Goal: Task Accomplishment & Management: Use online tool/utility

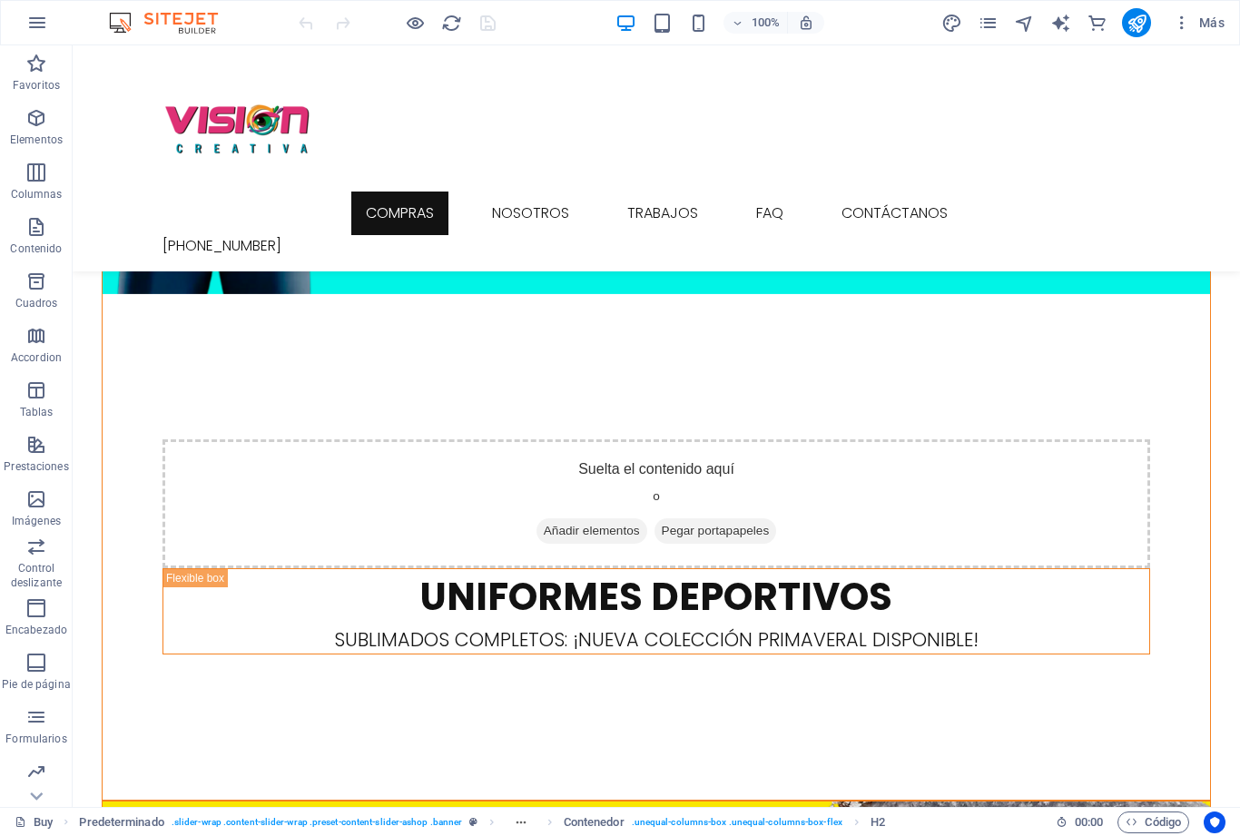
scroll to position [1307, 0]
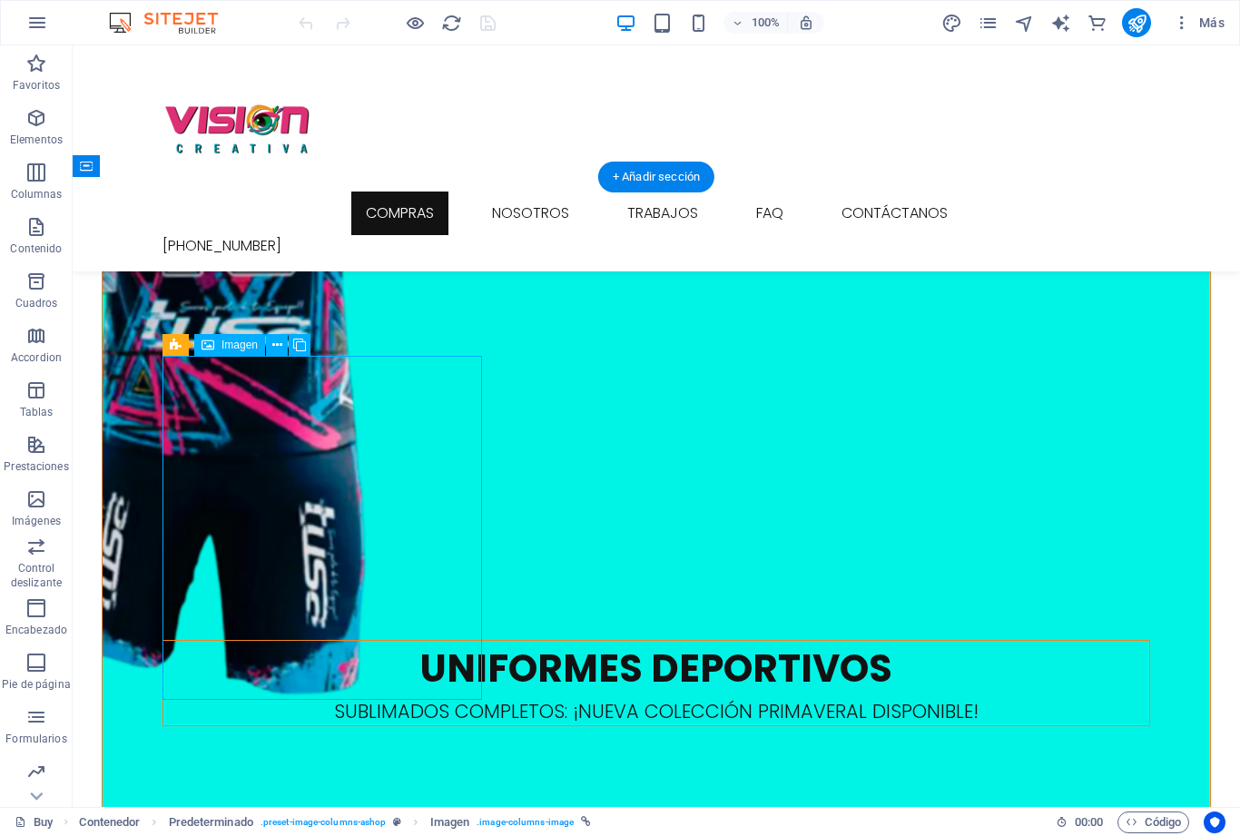
select select "%"
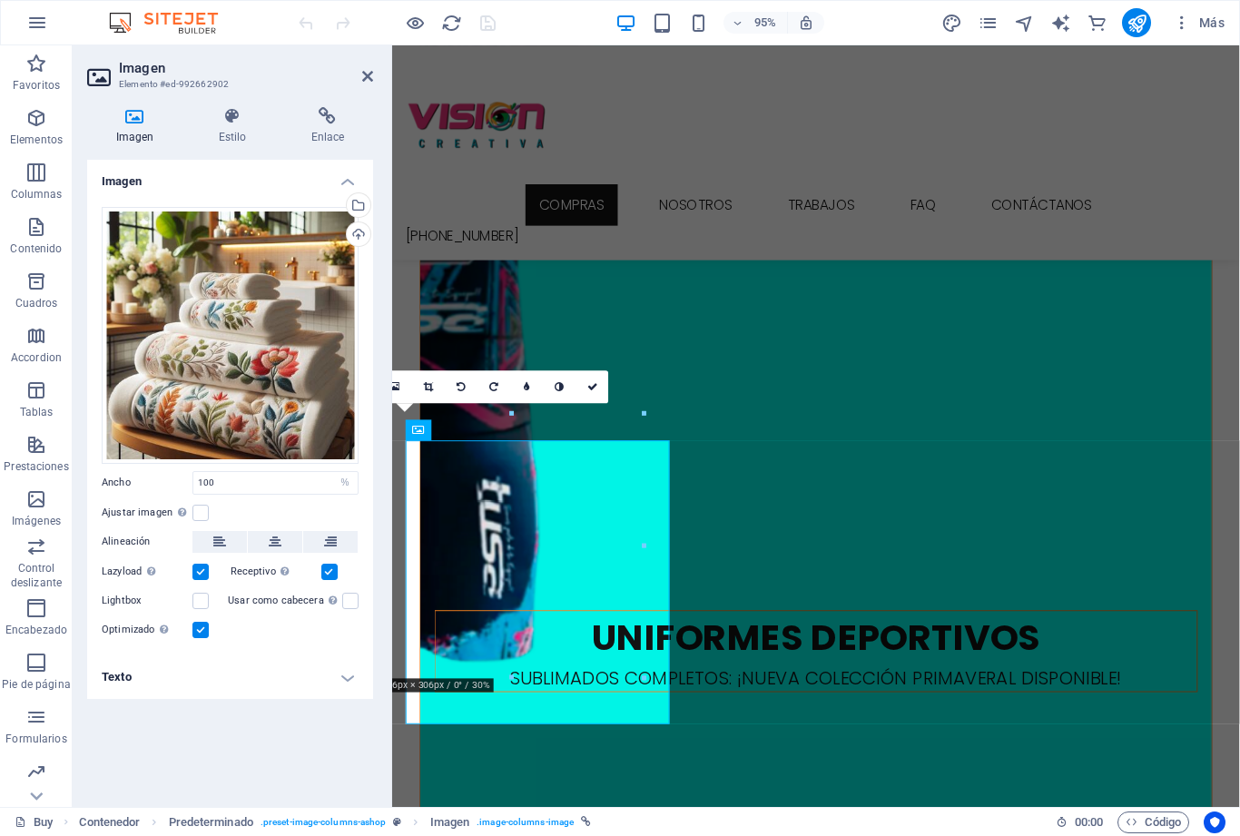
click at [348, 122] on icon at bounding box center [327, 116] width 91 height 18
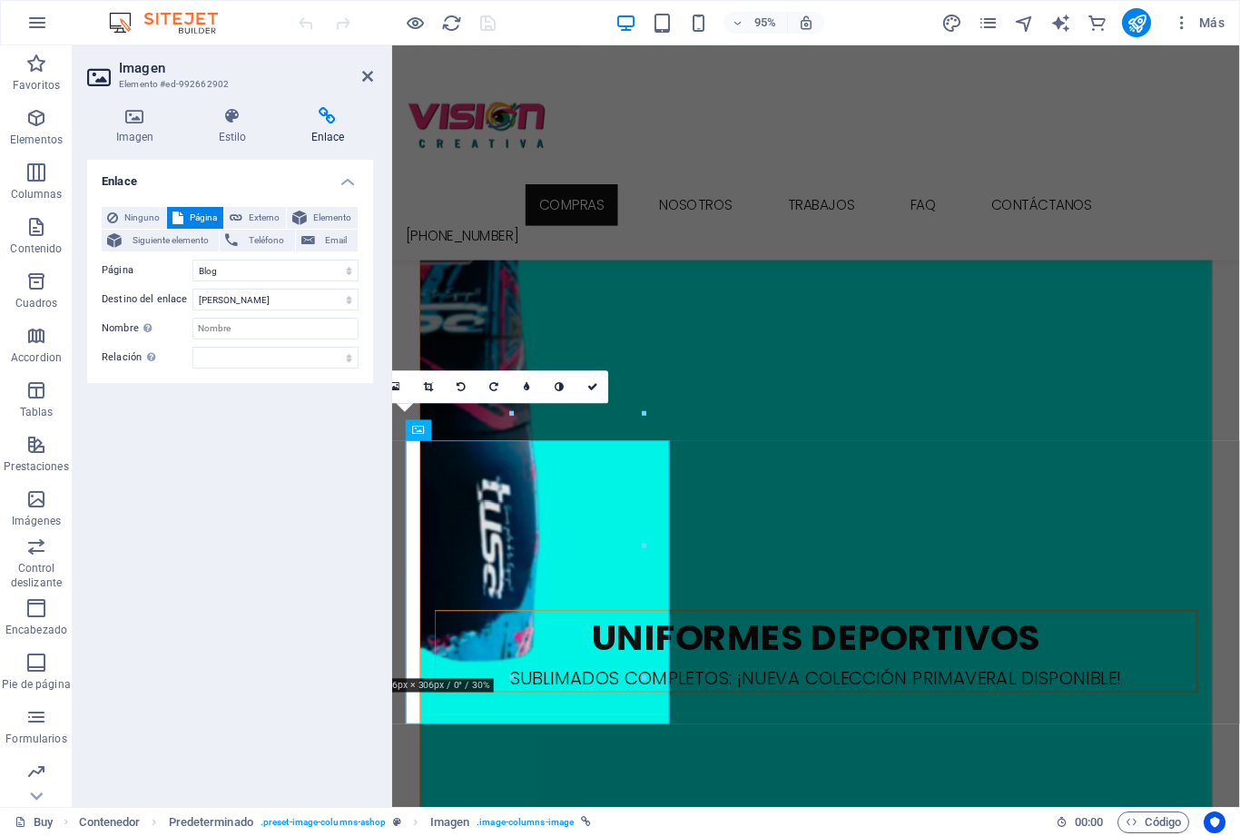
click at [591, 383] on icon at bounding box center [592, 387] width 11 height 10
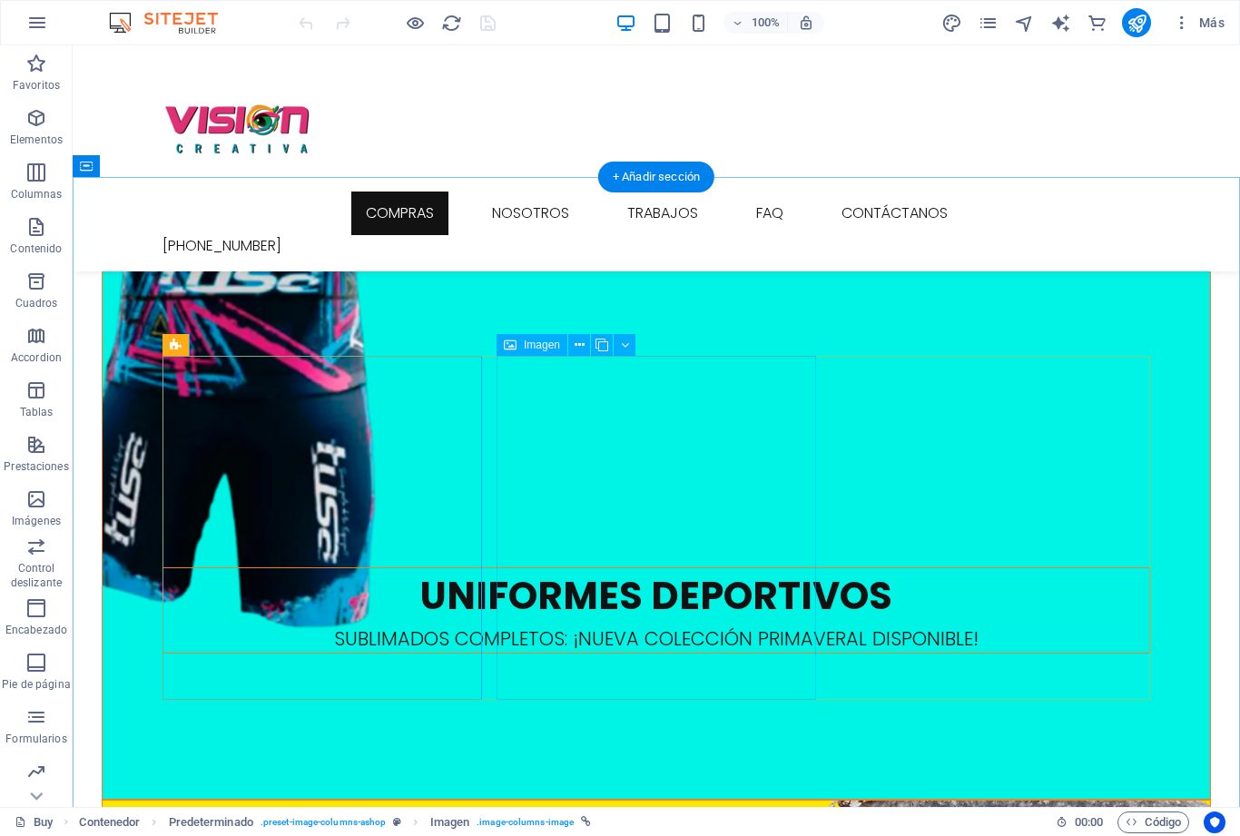
click at [520, 344] on div "Imagen" at bounding box center [531, 345] width 71 height 22
click at [534, 343] on span "Imagen" at bounding box center [542, 344] width 36 height 11
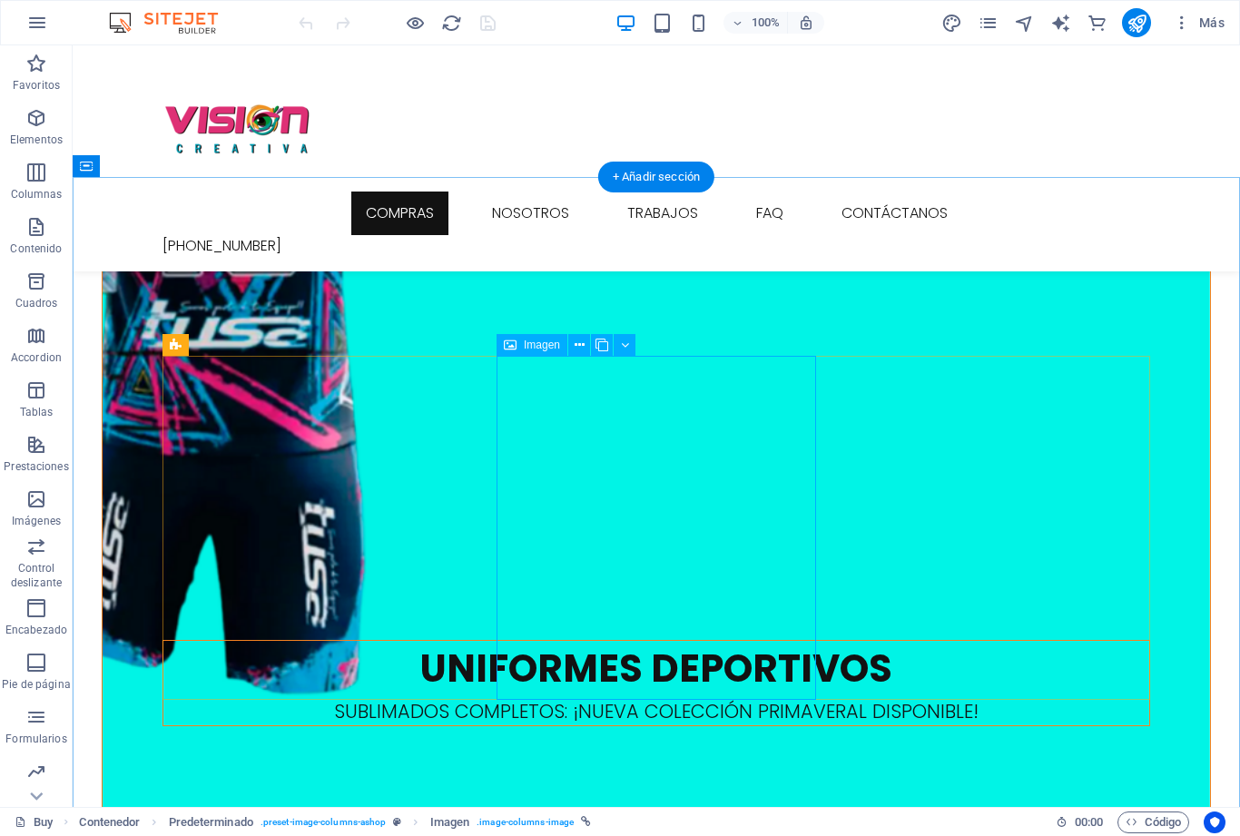
select select "%"
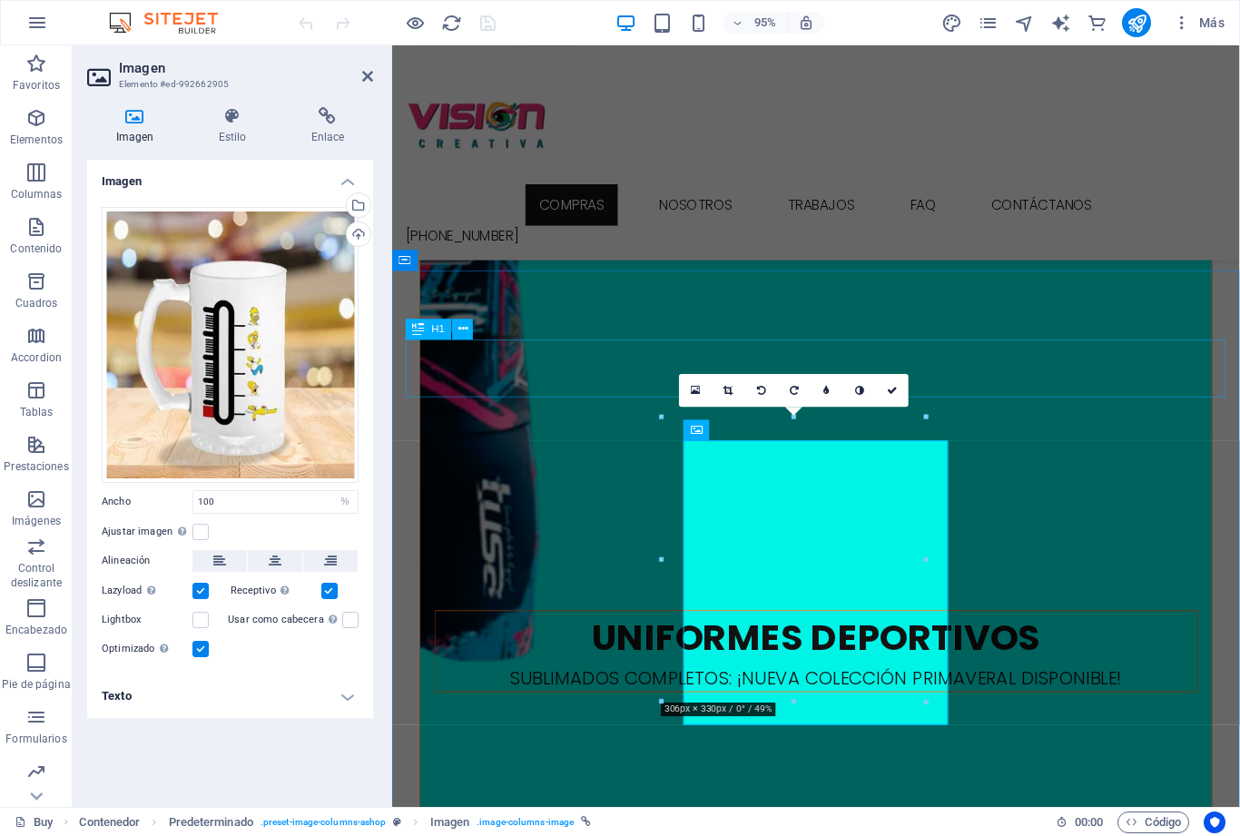
click at [888, 391] on icon at bounding box center [892, 390] width 11 height 10
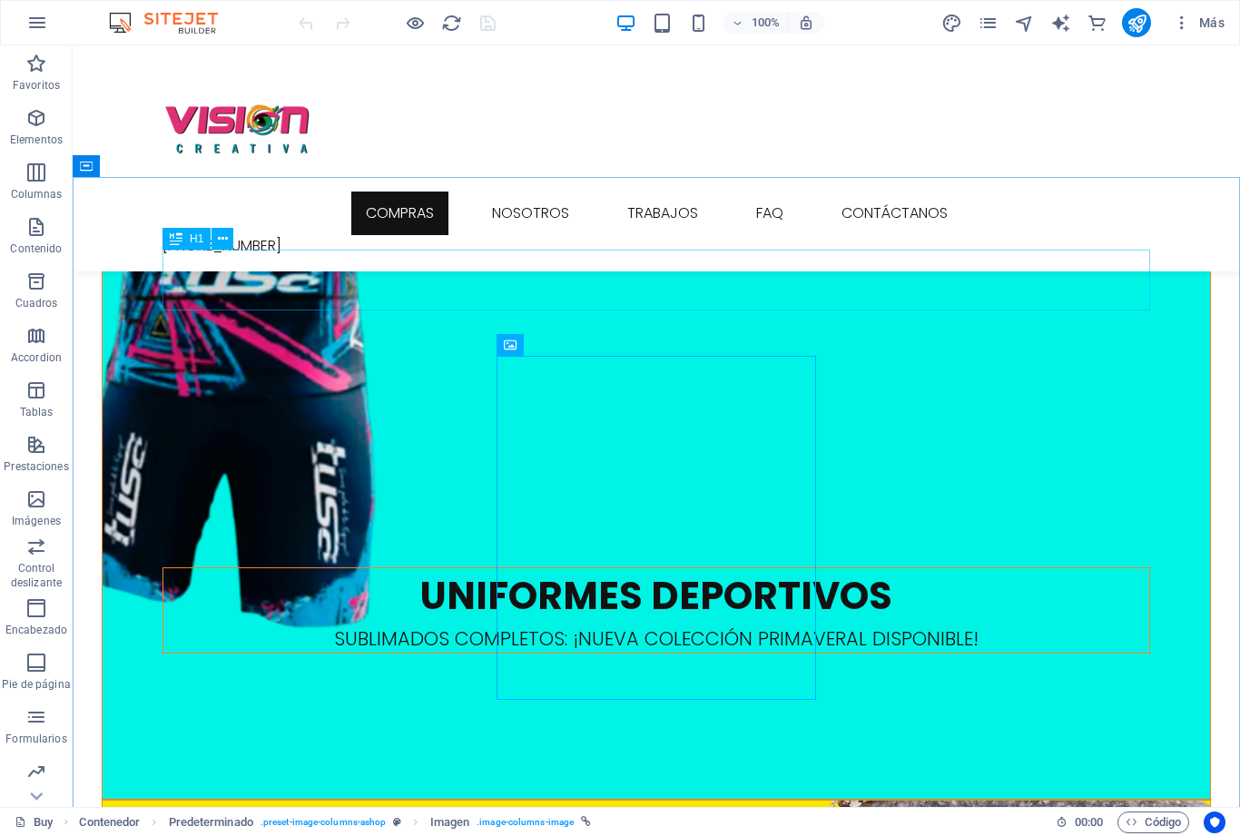
click at [37, 514] on p "Imágenes" at bounding box center [36, 521] width 49 height 15
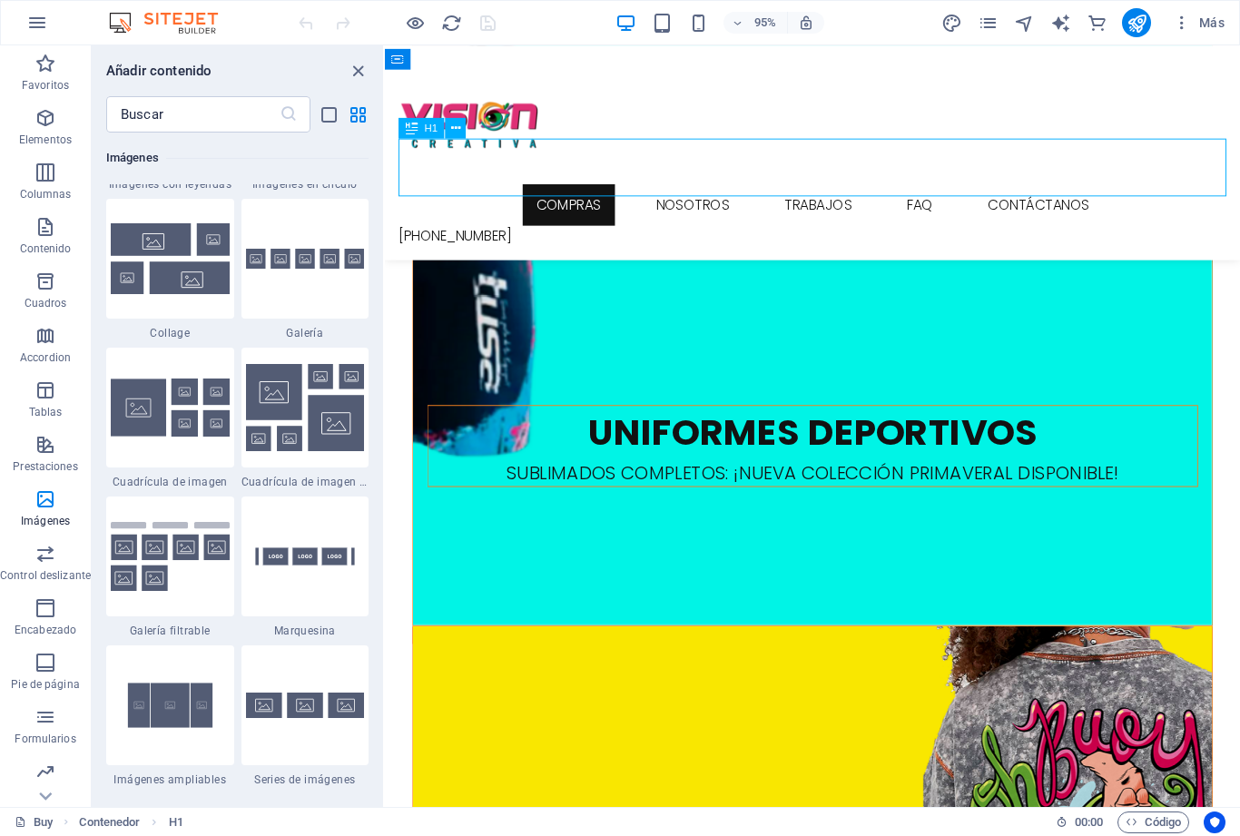
scroll to position [1529, 0]
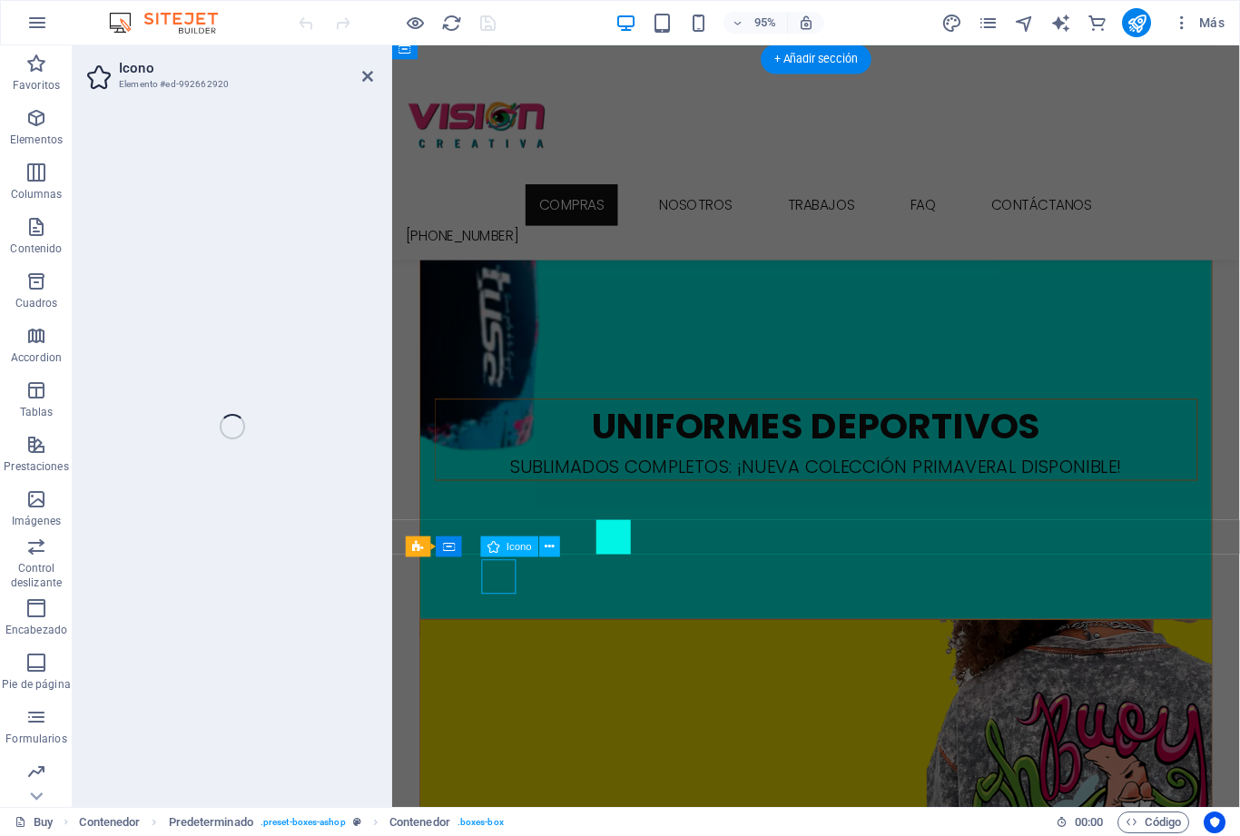
select select "xMidYMid"
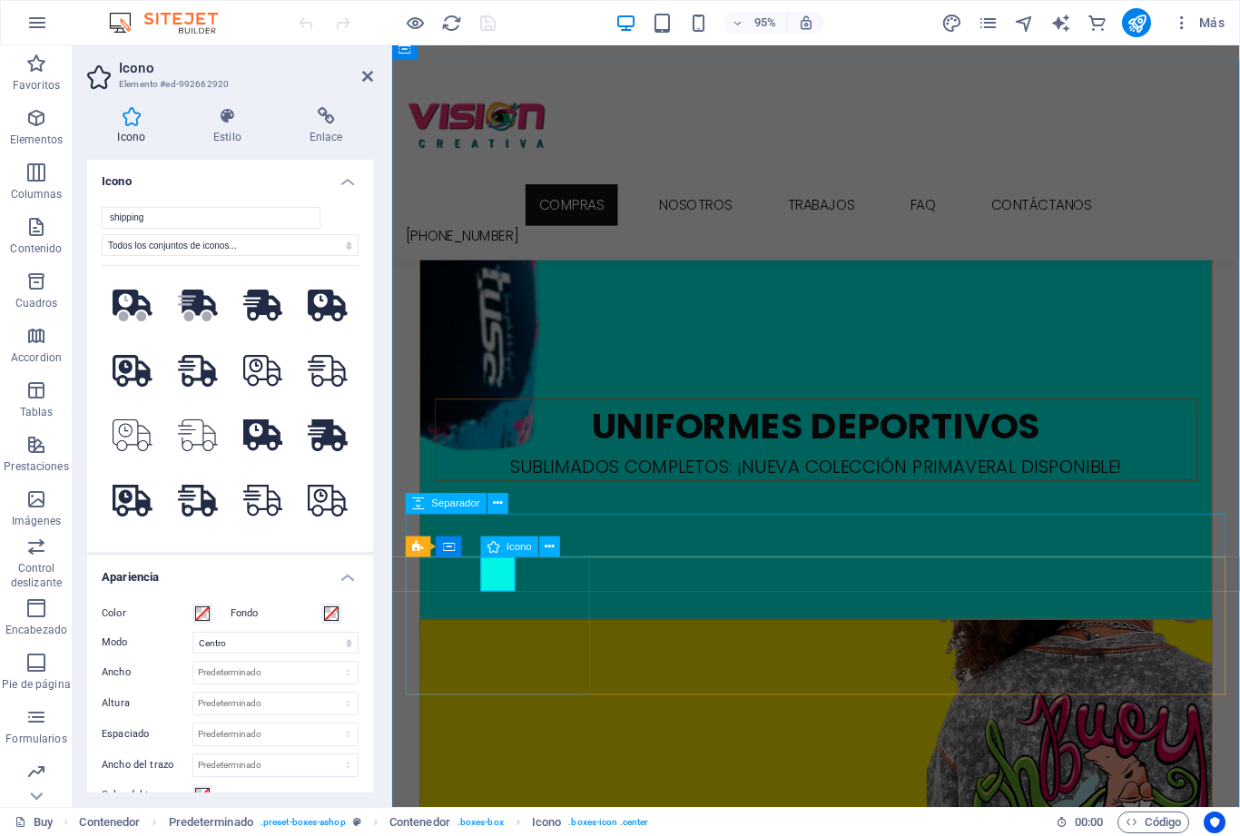
scroll to position [0, 0]
click at [346, 238] on select "Todos los conjuntos de iconos... IcoFont Ionicons FontAwesome Brands FontAwesom…" at bounding box center [230, 245] width 257 height 22
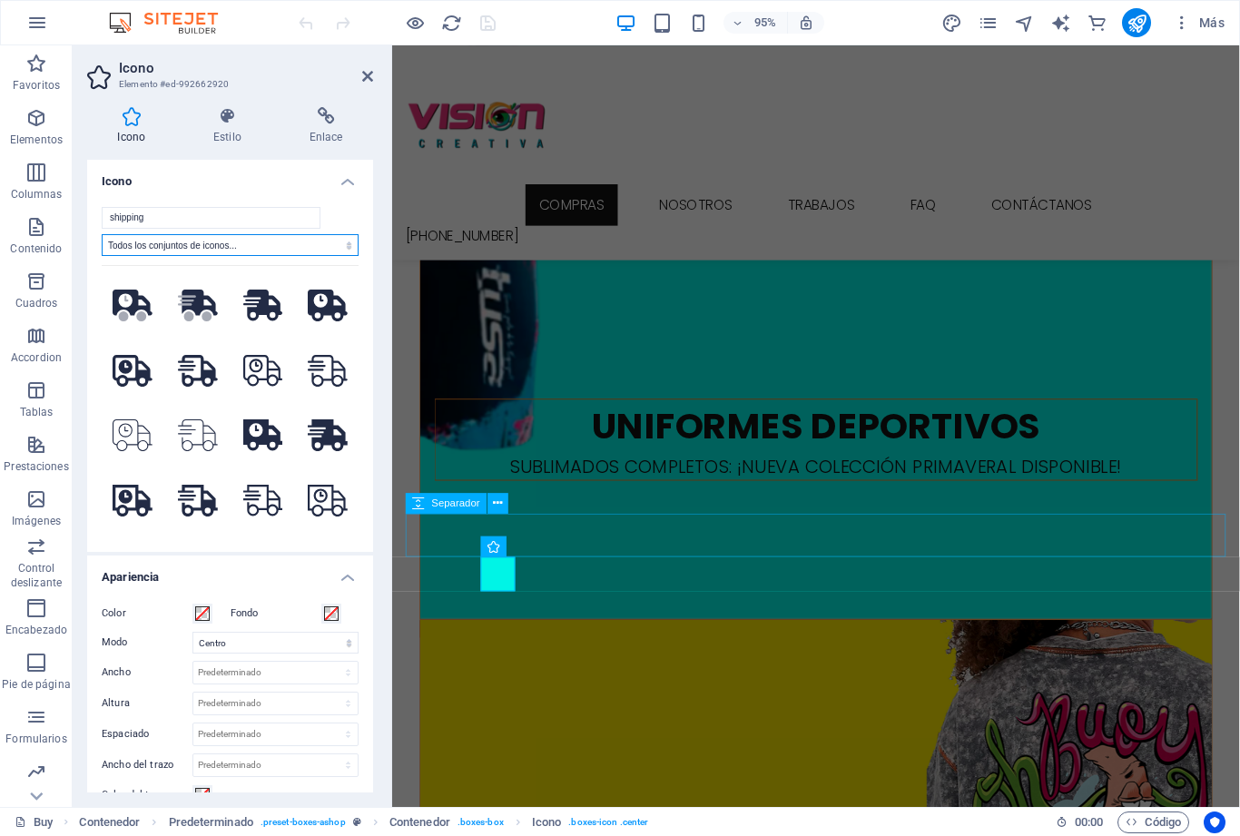
select select "ionicons"
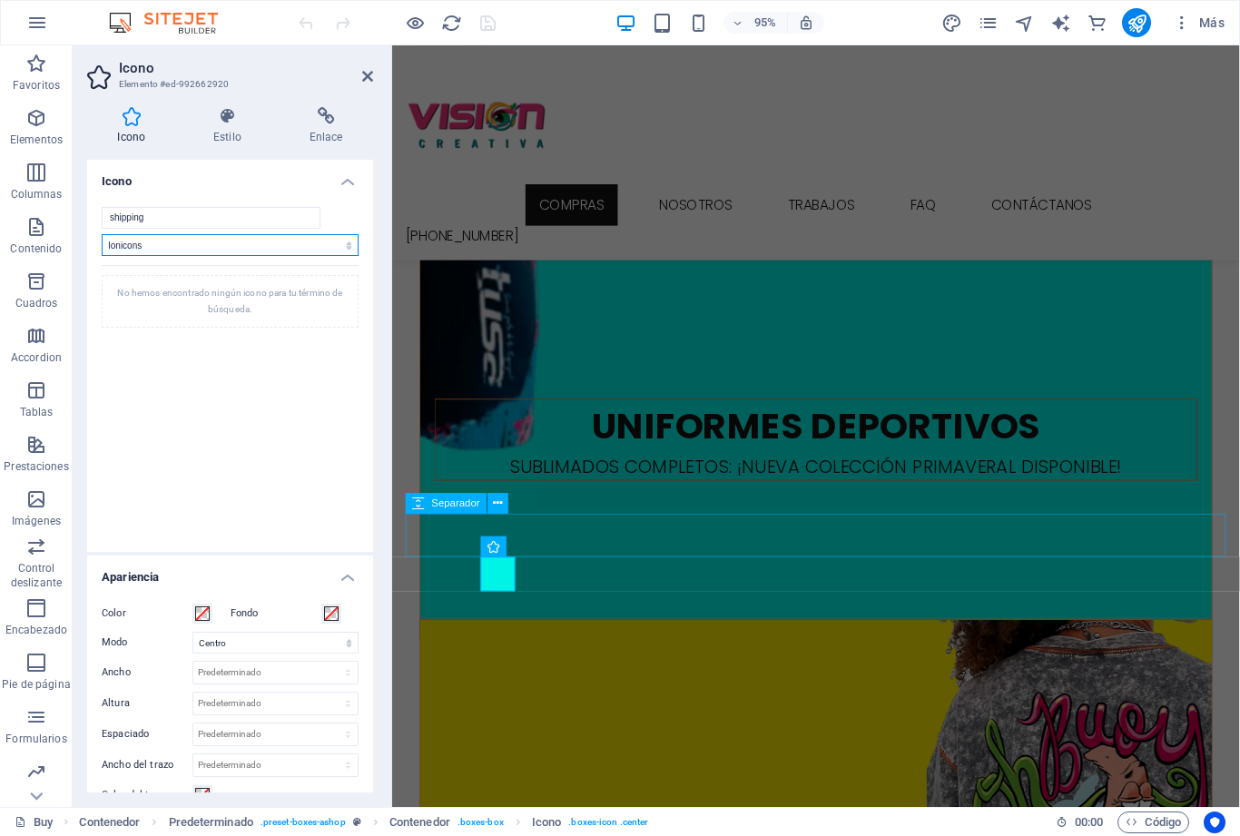
click at [335, 237] on select "Todos los conjuntos de iconos... IcoFont Ionicons FontAwesome Brands FontAwesom…" at bounding box center [230, 245] width 257 height 22
select select
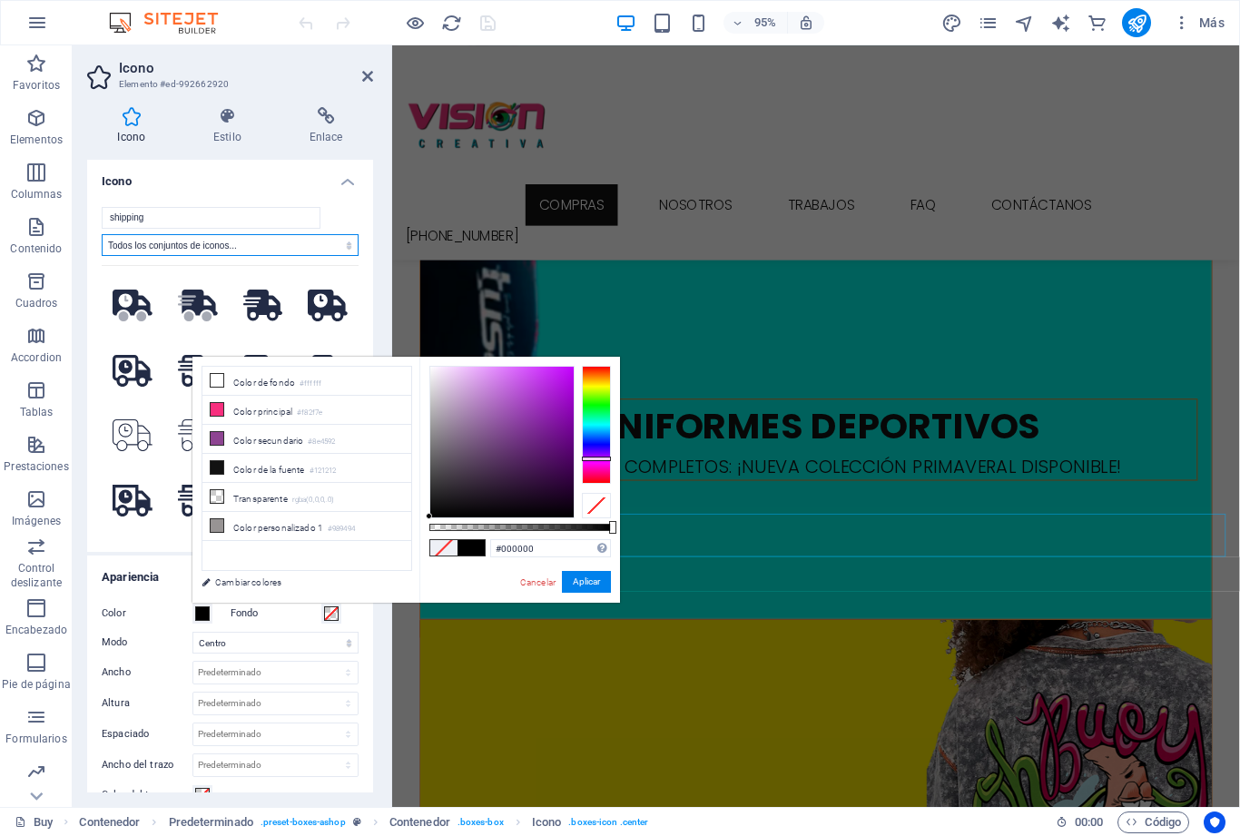
click at [607, 459] on div at bounding box center [596, 458] width 29 height 5
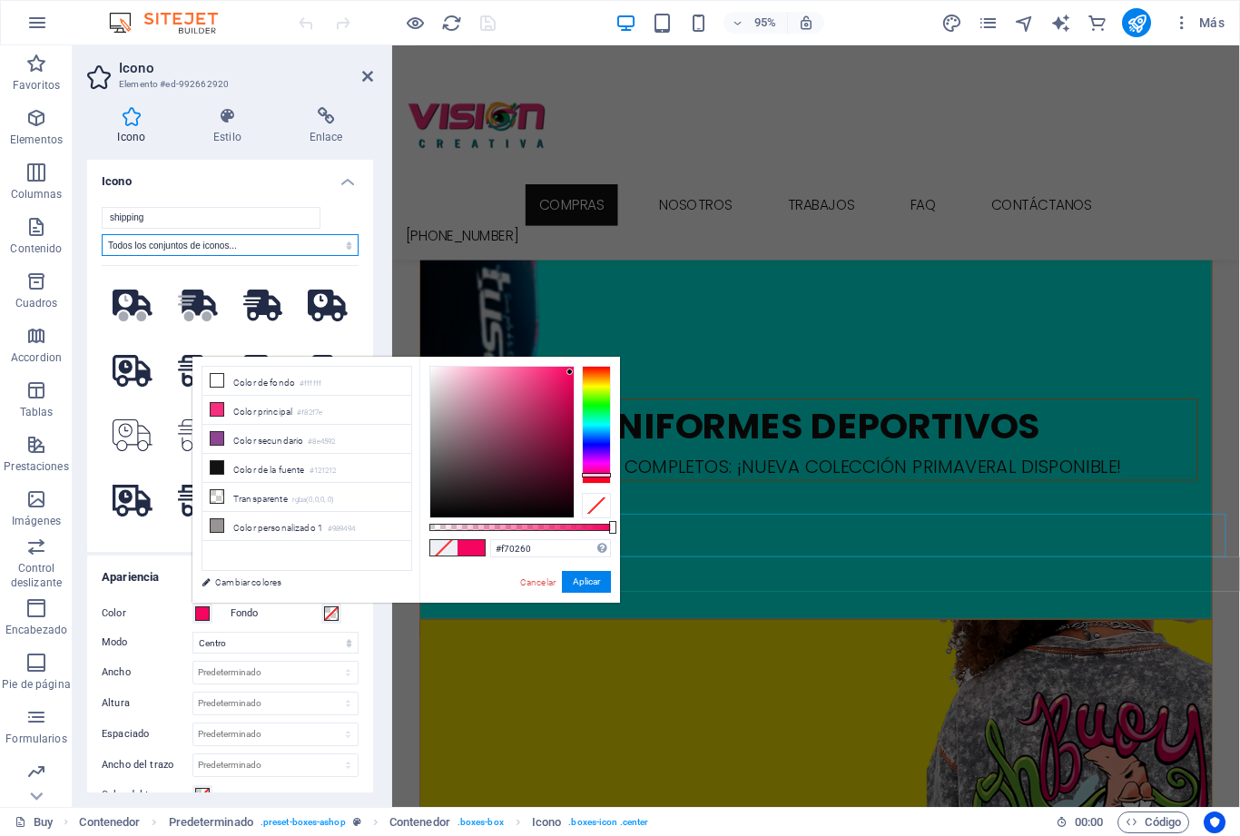
type input "#f7005f"
click at [590, 580] on button "Aplicar" at bounding box center [586, 582] width 49 height 22
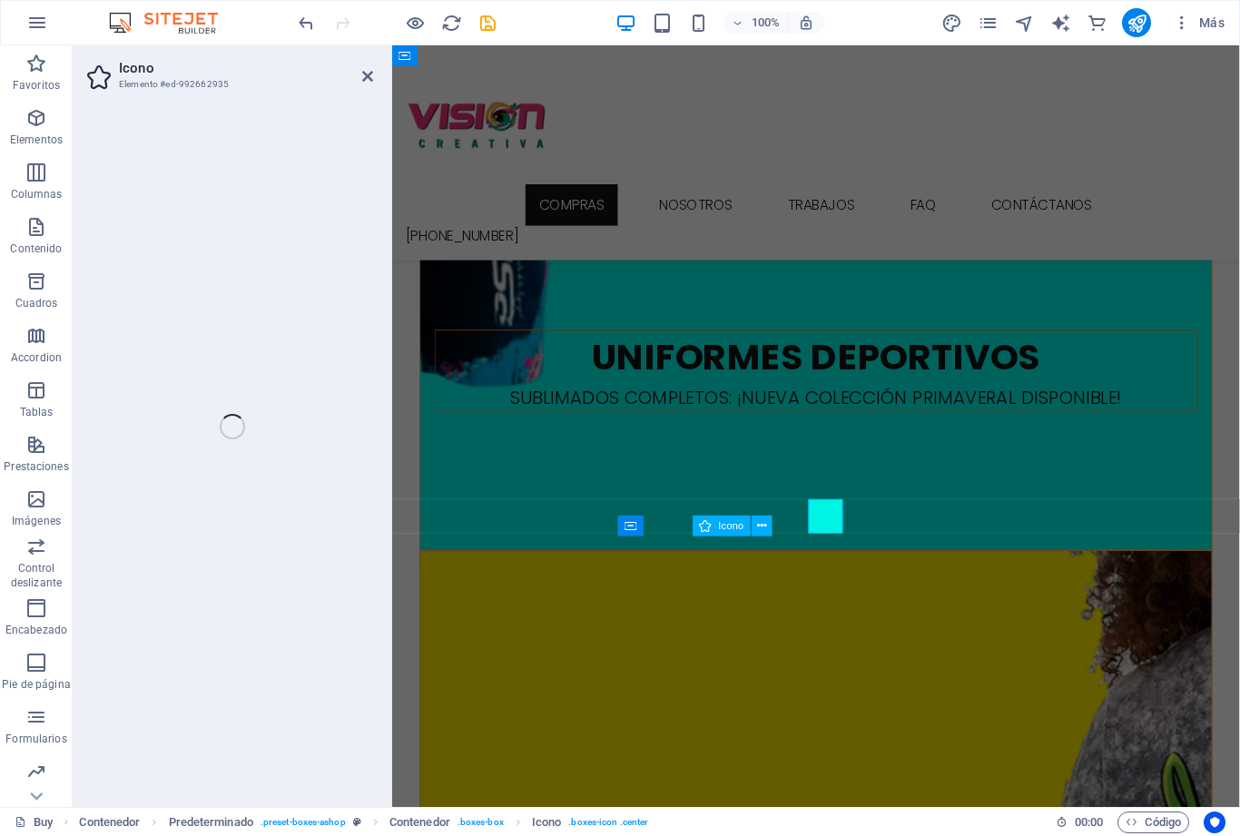
select select "xMidYMid"
select select "rem"
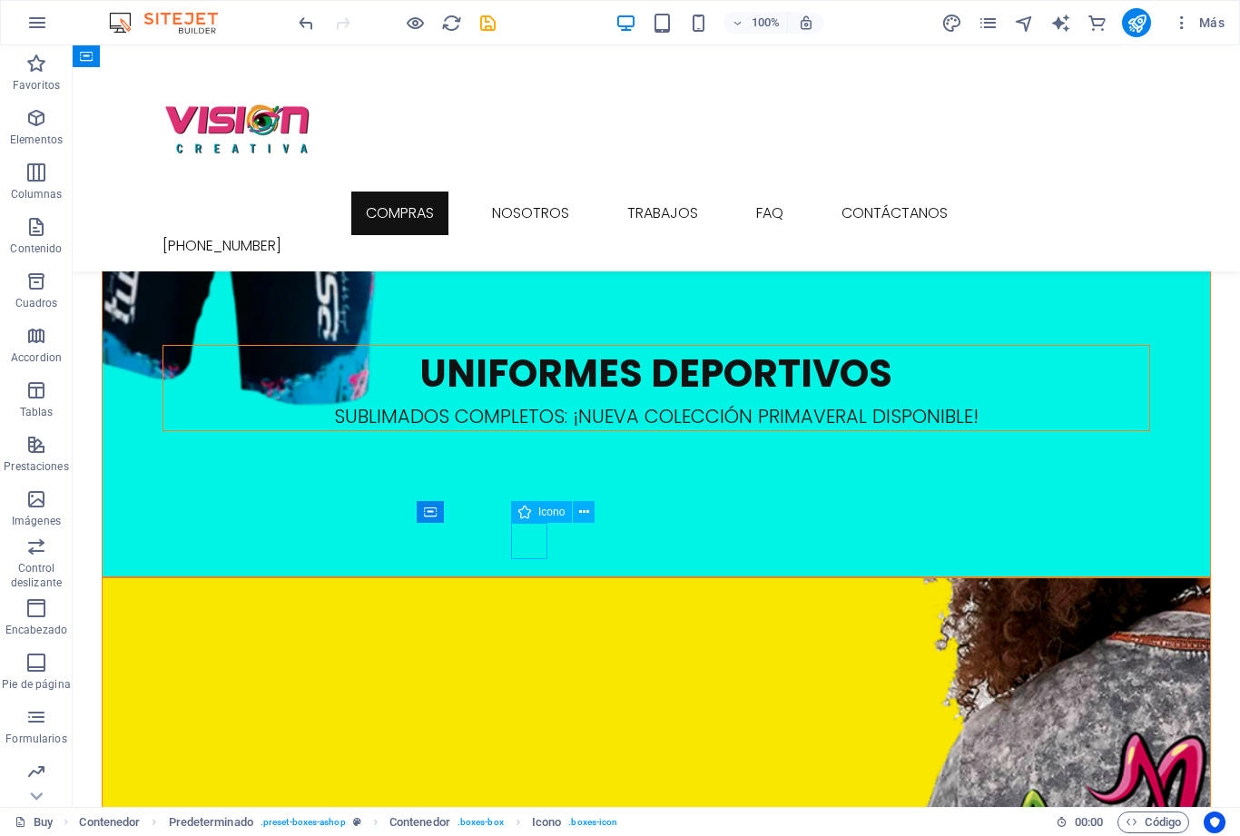
select select "xMidYMid"
select select "rem"
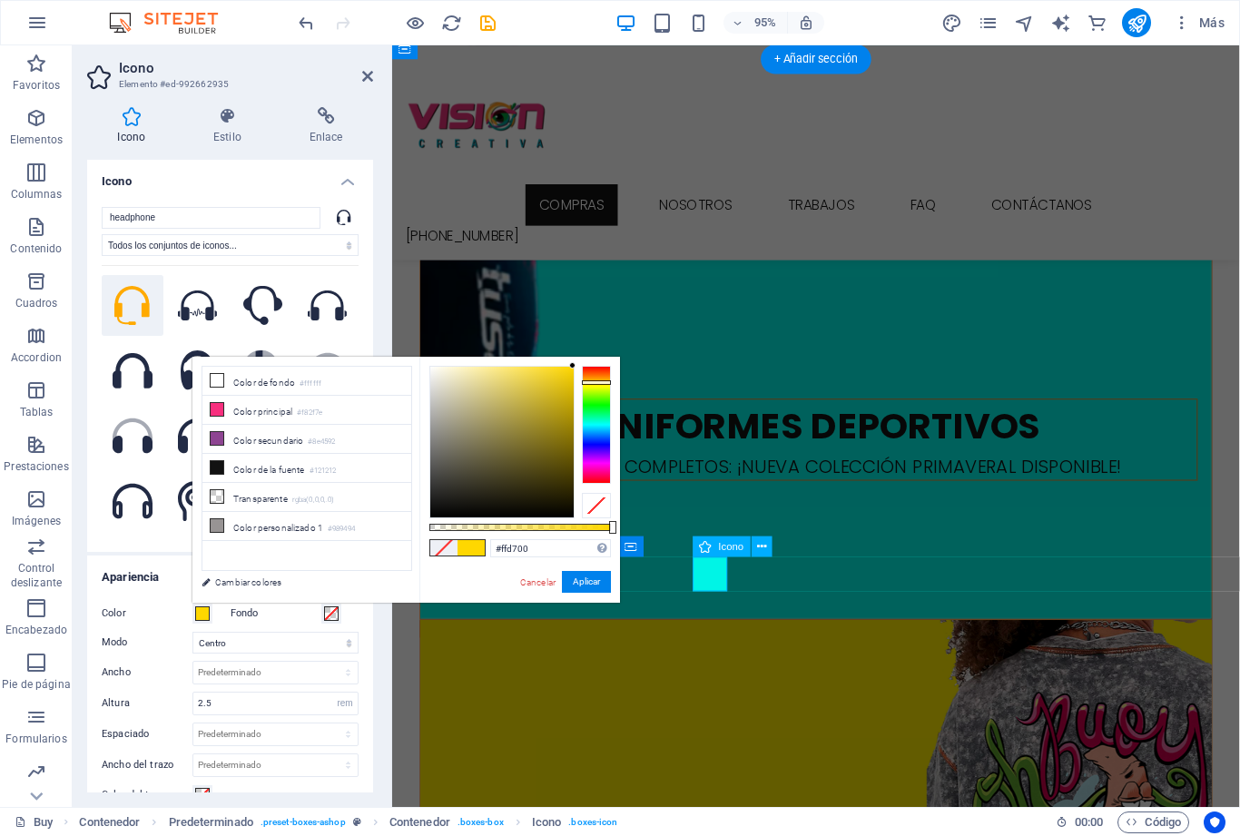
type input "#ffe300"
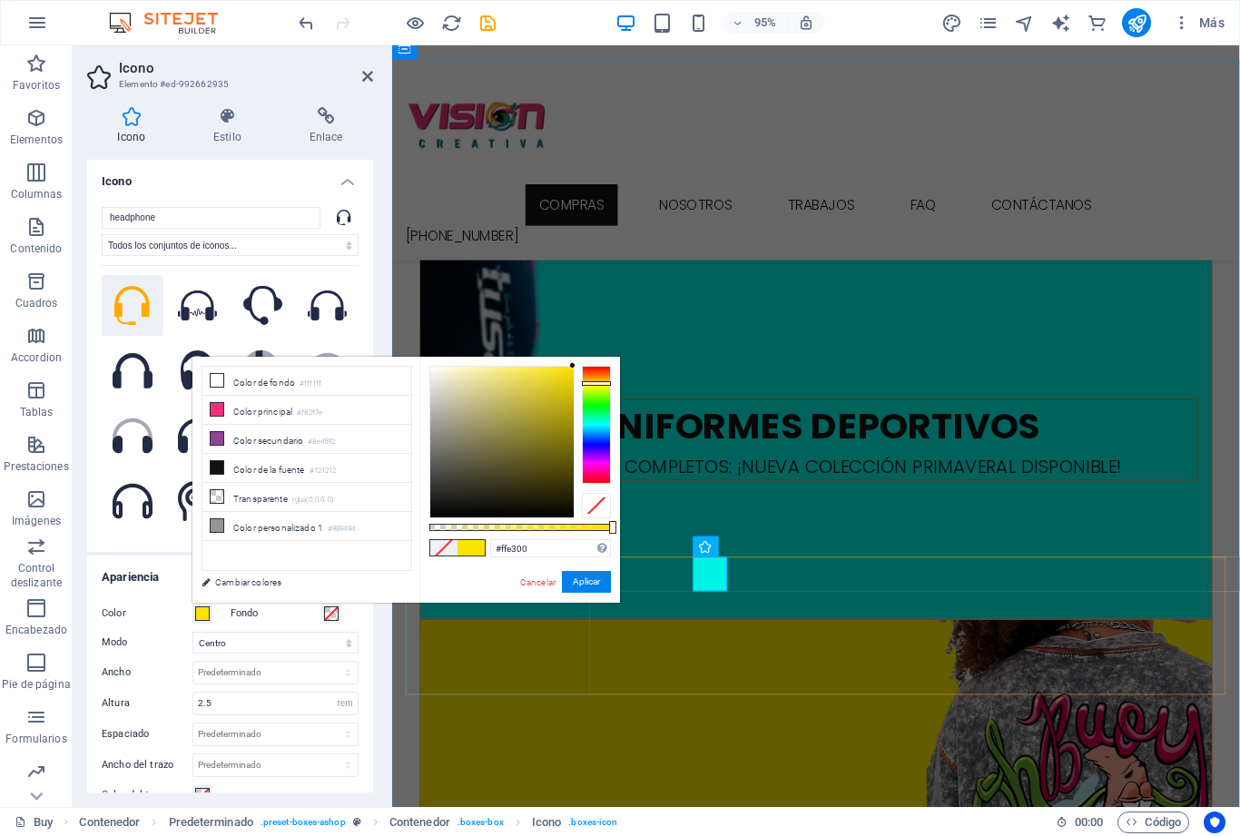
click at [592, 580] on button "Aplicar" at bounding box center [586, 582] width 49 height 22
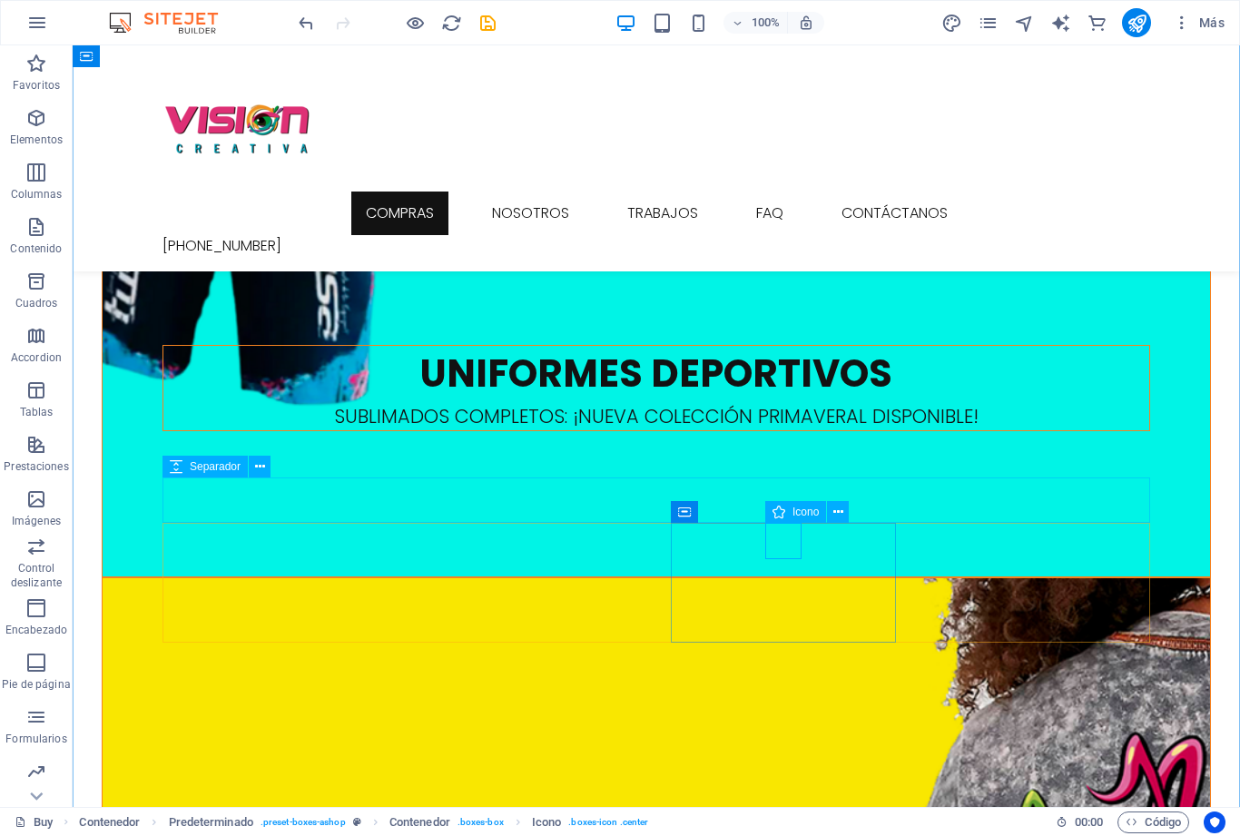
click at [798, 507] on span "Icono" at bounding box center [805, 511] width 26 height 11
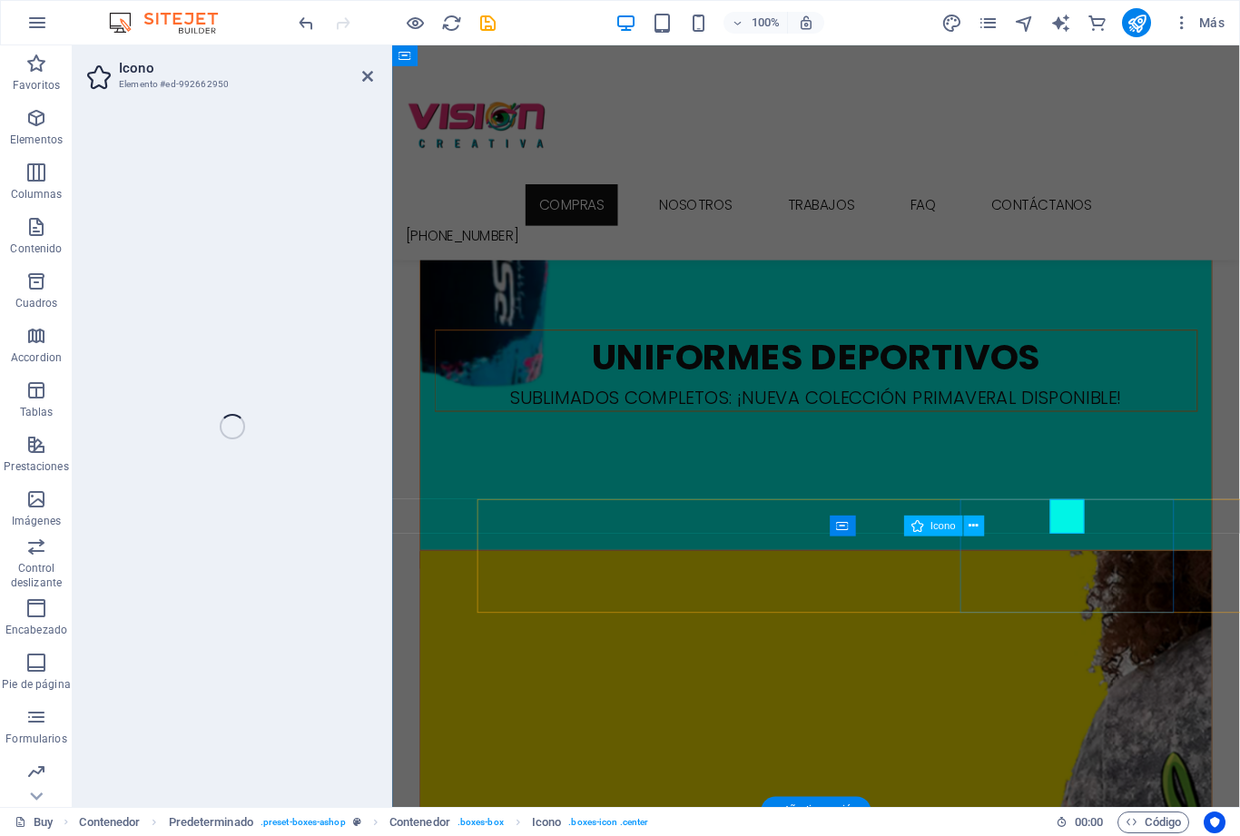
select select "xMidYMid"
select select "rem"
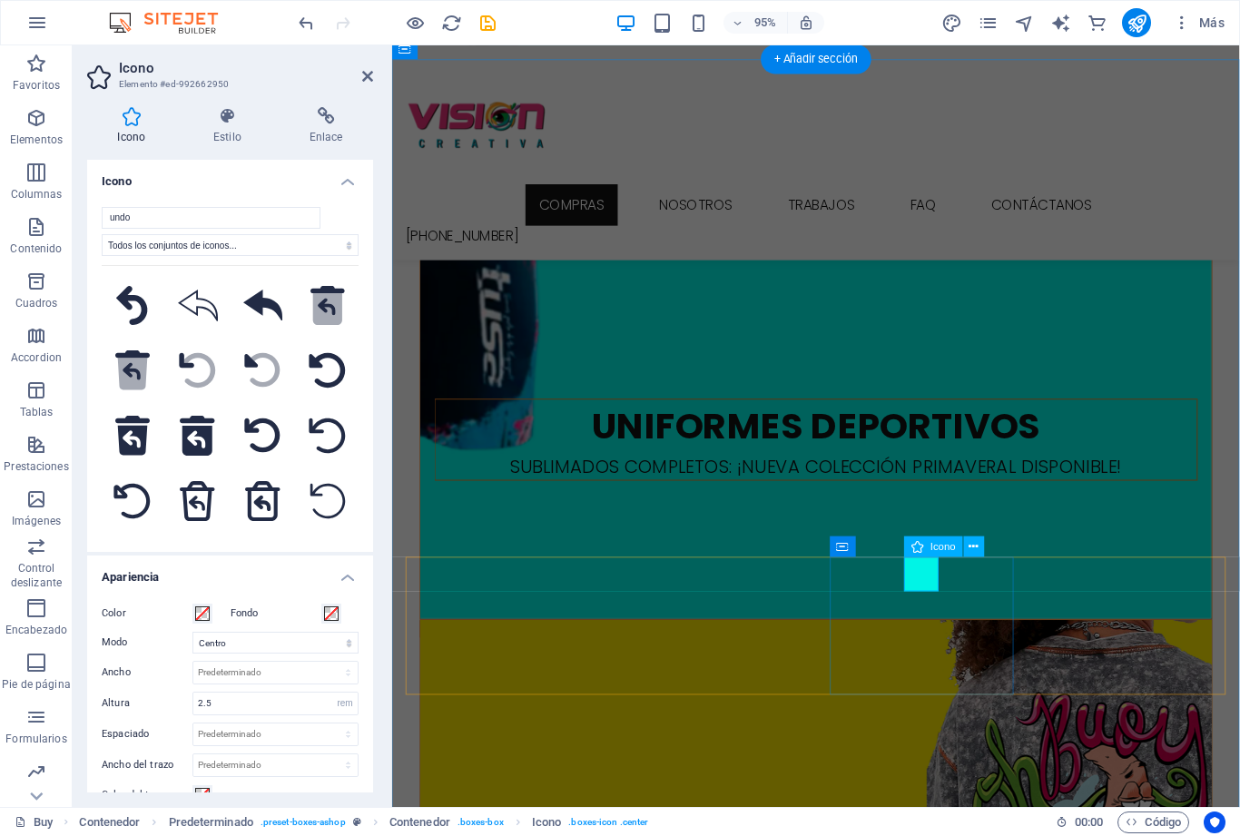
click at [211, 608] on button "Color" at bounding box center [202, 614] width 20 height 20
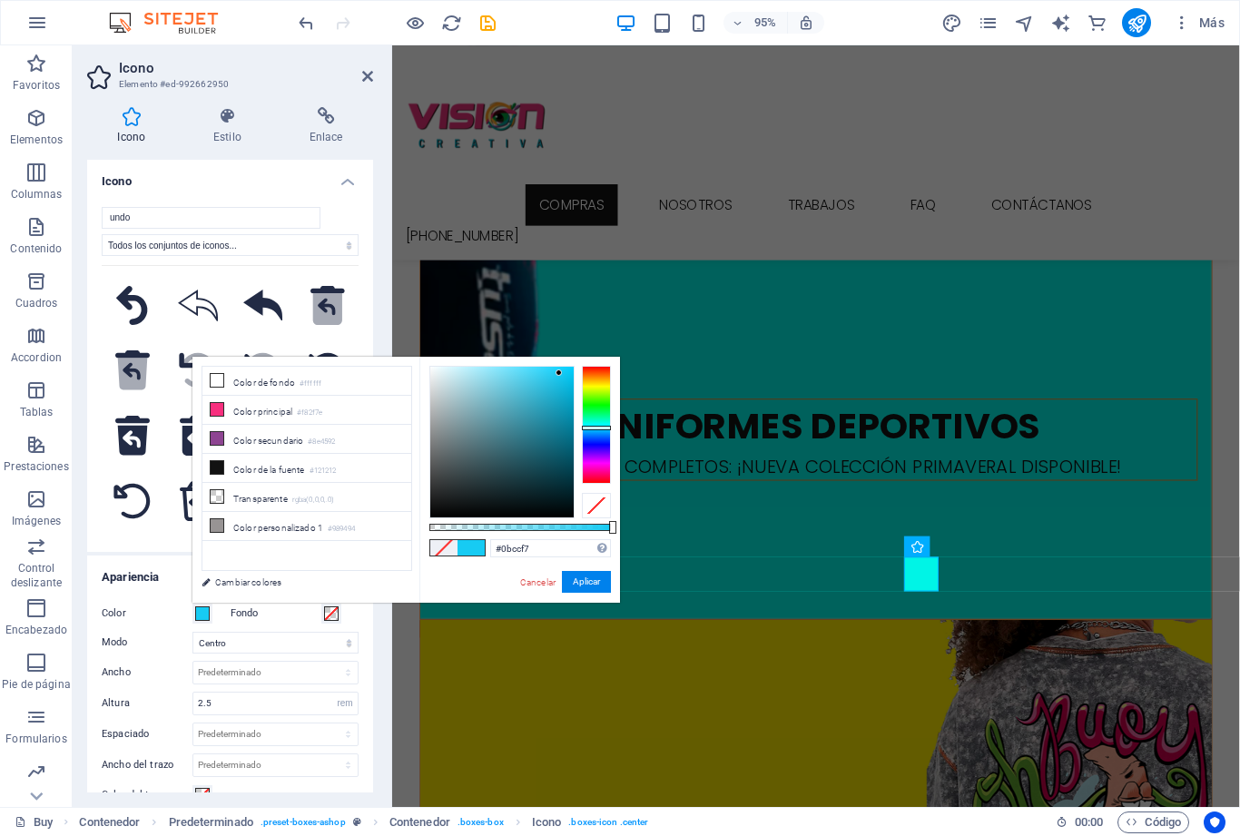
type input "#00d0ff"
click at [591, 581] on button "Aplicar" at bounding box center [586, 582] width 49 height 22
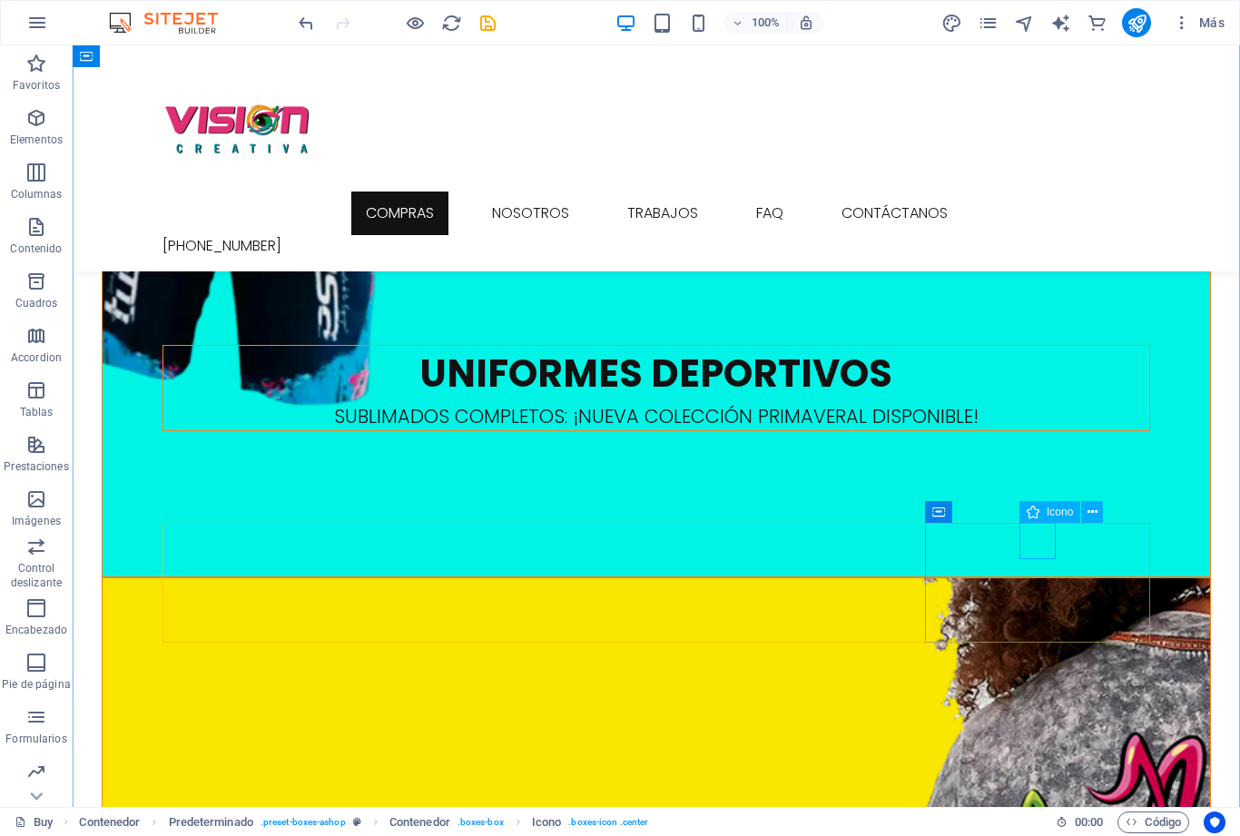
select select "xMidYMid"
select select "rem"
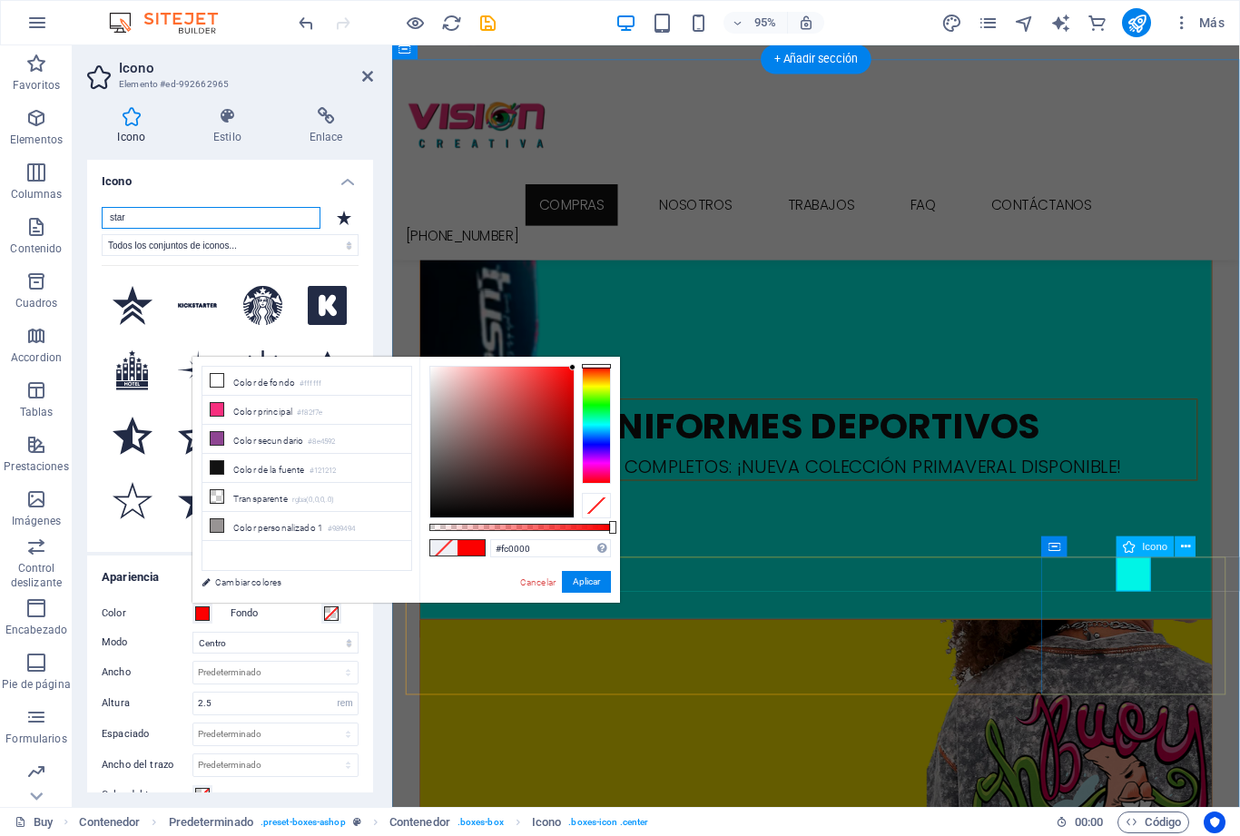
type input "#fd0000"
click at [584, 584] on button "Aplicar" at bounding box center [586, 582] width 49 height 22
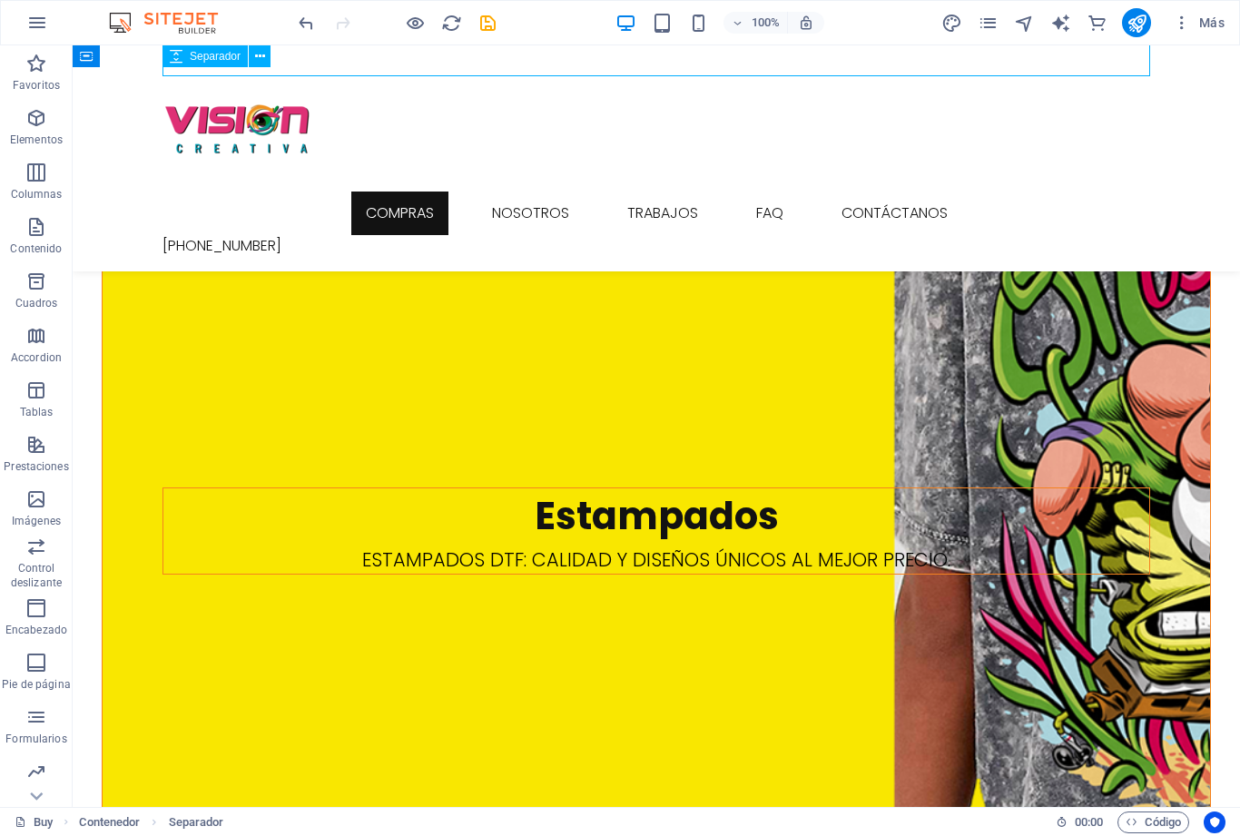
scroll to position [2185, 0]
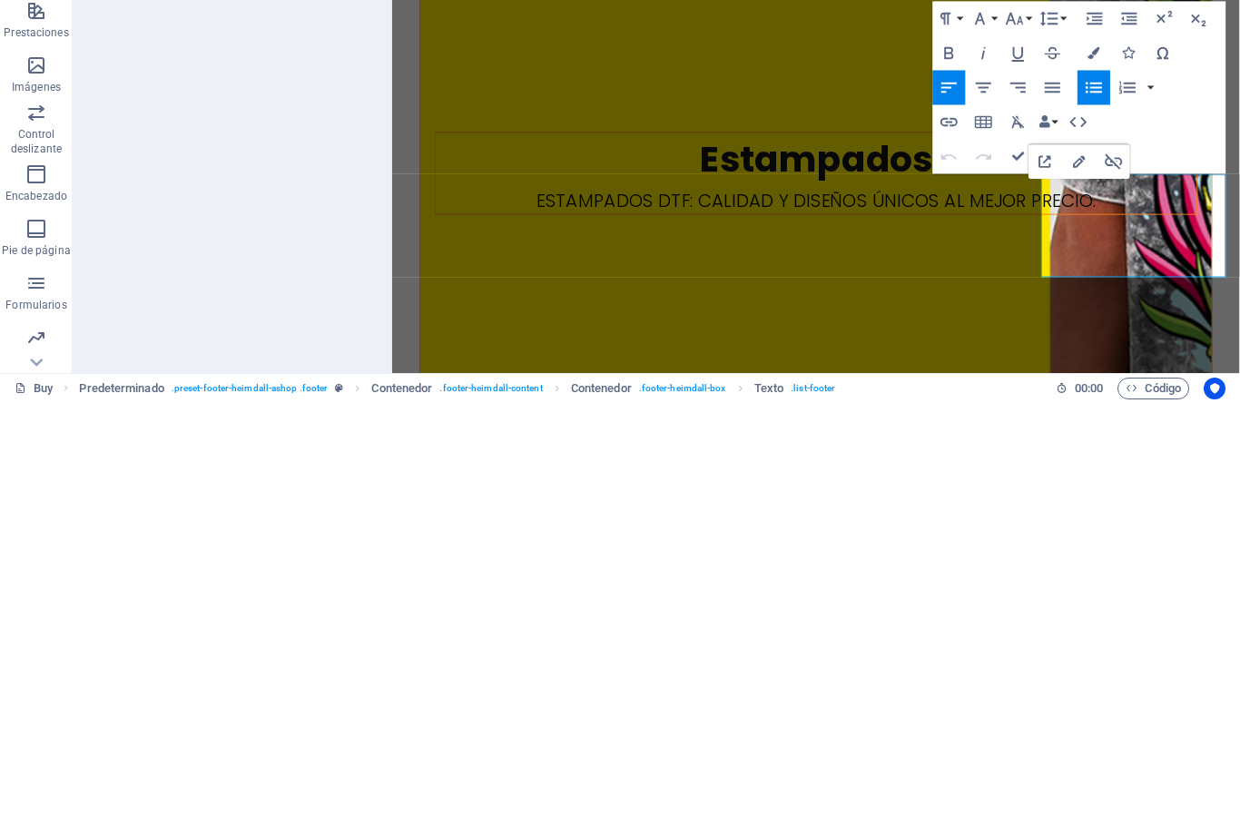
click at [250, 240] on div "Texto Añade, edita y da formato a texto directamente en el sitio web. Los tamañ…" at bounding box center [230, 476] width 286 height 633
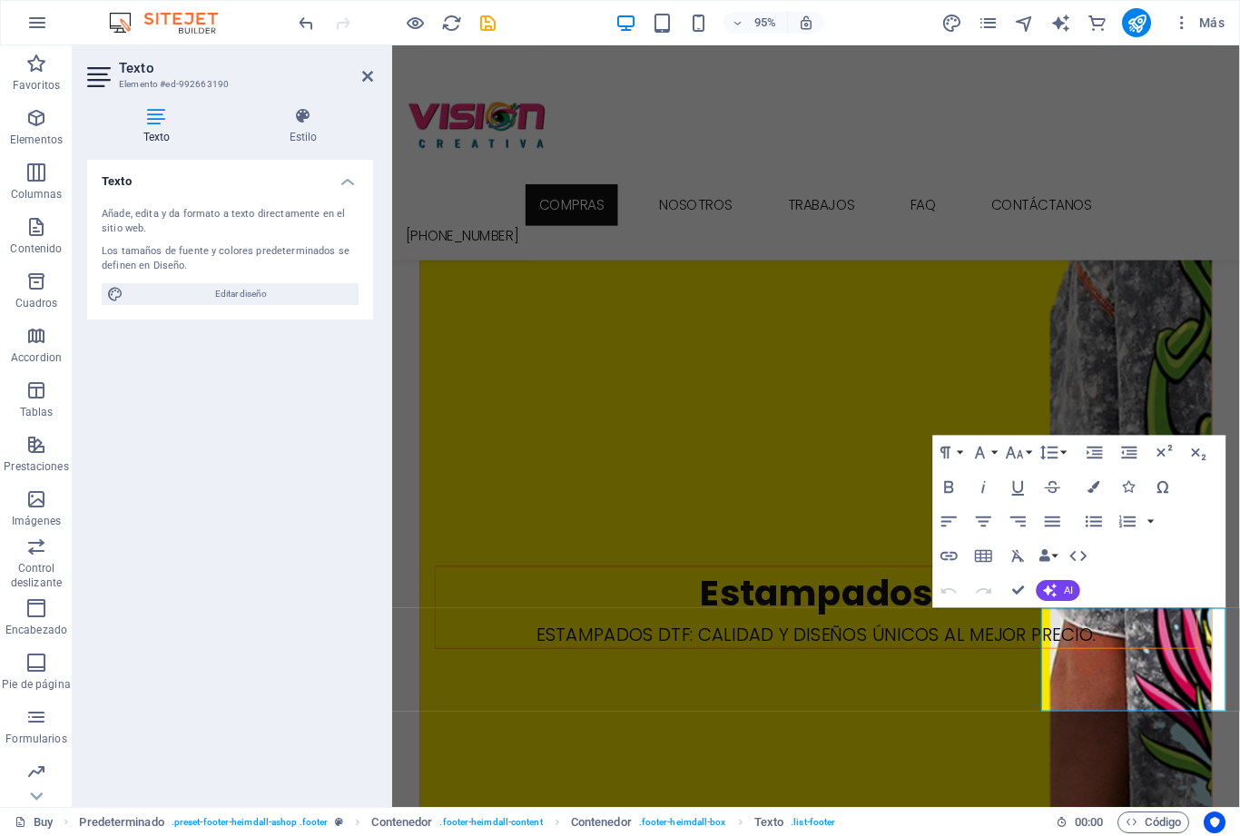
click at [280, 586] on div "Texto Añade, edita y da formato a texto directamente en el sitio web. Los tamañ…" at bounding box center [230, 476] width 286 height 633
click at [365, 73] on icon at bounding box center [367, 76] width 11 height 15
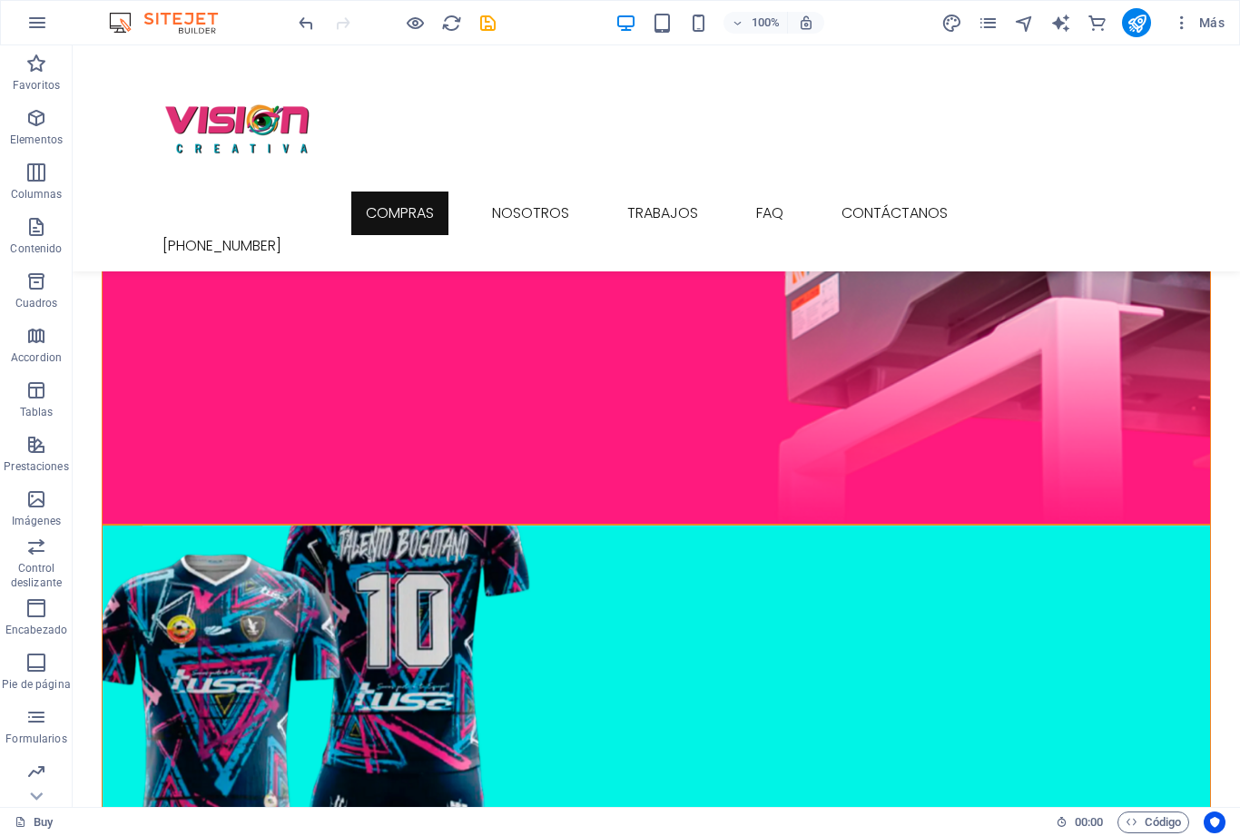
scroll to position [653, 0]
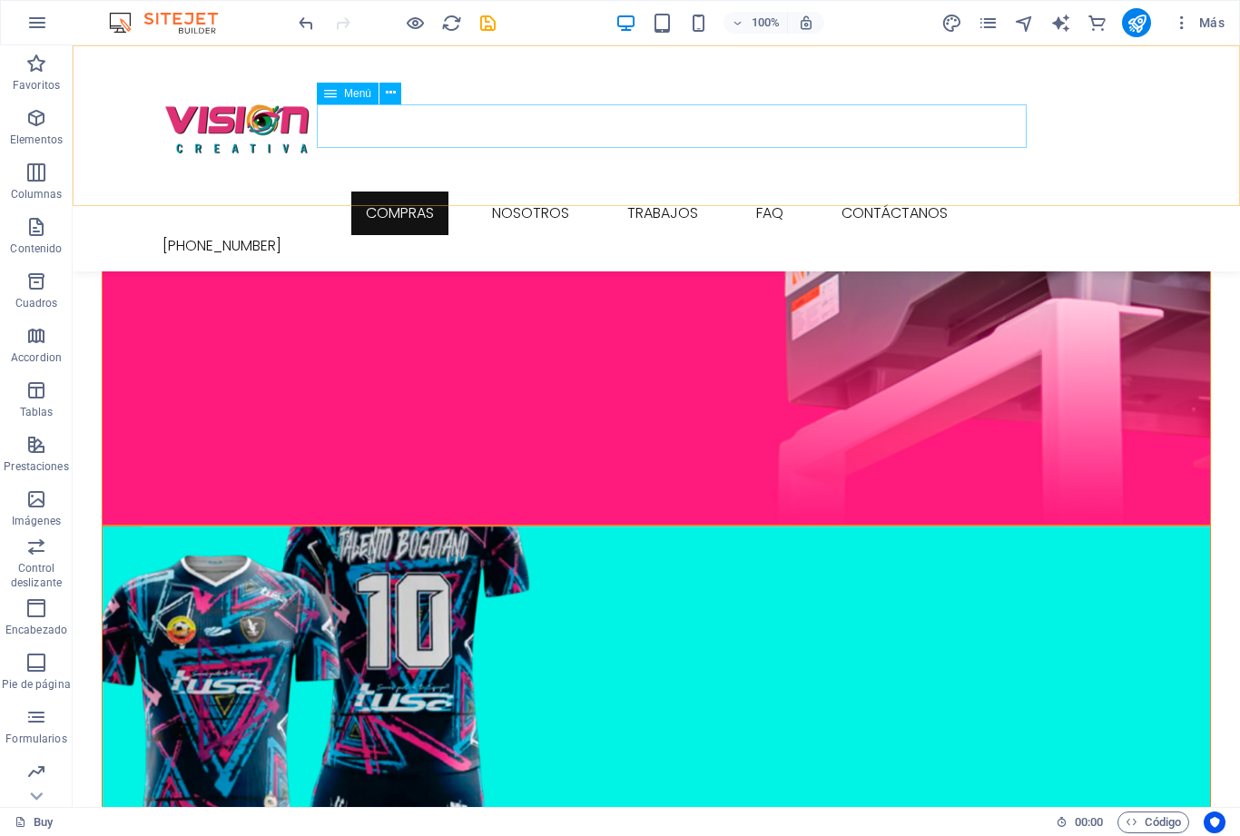
click at [425, 191] on nav "Compras nosotros trabajos FAQ contáctanos" at bounding box center [655, 213] width 987 height 44
click at [544, 191] on nav "Compras nosotros trabajos FAQ contáctanos" at bounding box center [655, 213] width 987 height 44
click at [553, 191] on nav "Compras nosotros trabajos FAQ contáctanos" at bounding box center [655, 213] width 987 height 44
click at [679, 191] on nav "Compras nosotros trabajos FAQ contáctanos" at bounding box center [655, 213] width 987 height 44
click at [345, 97] on span "Menú" at bounding box center [357, 93] width 27 height 11
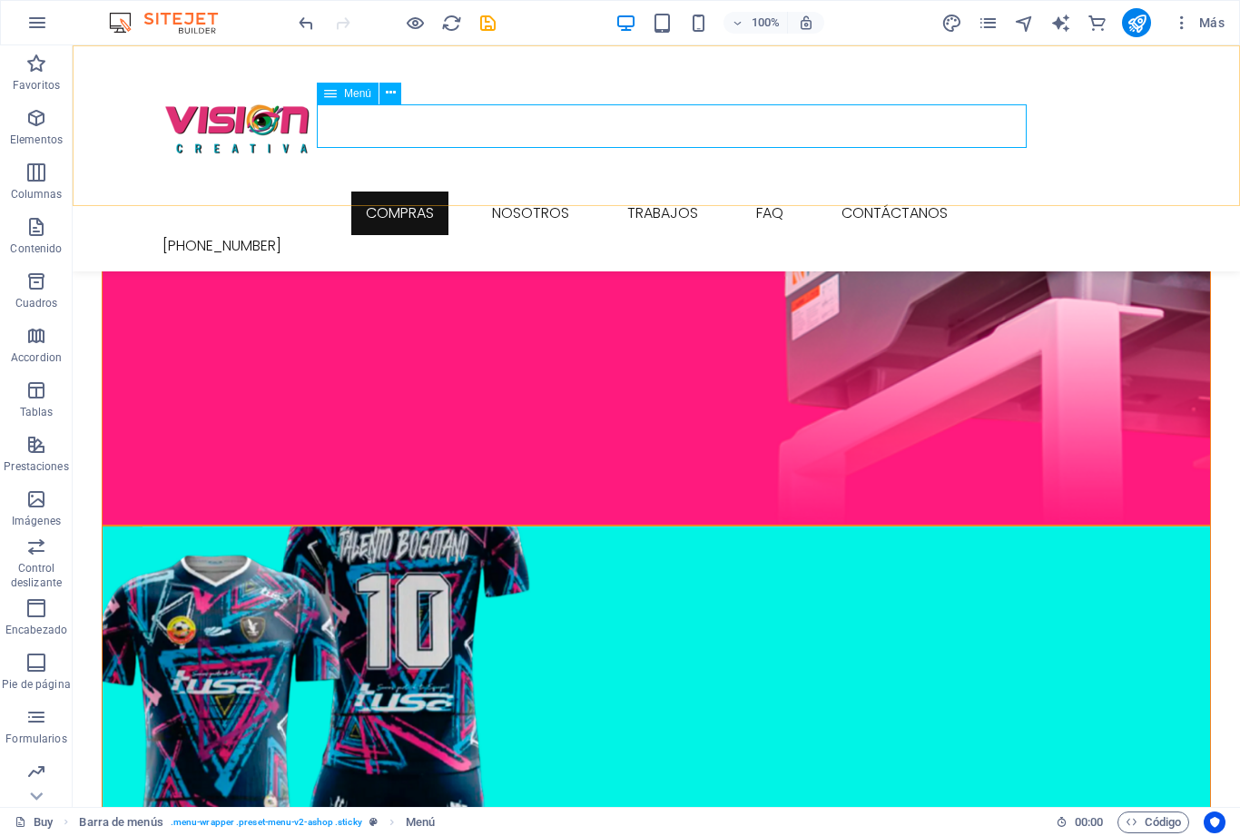
click at [395, 89] on icon at bounding box center [391, 92] width 10 height 19
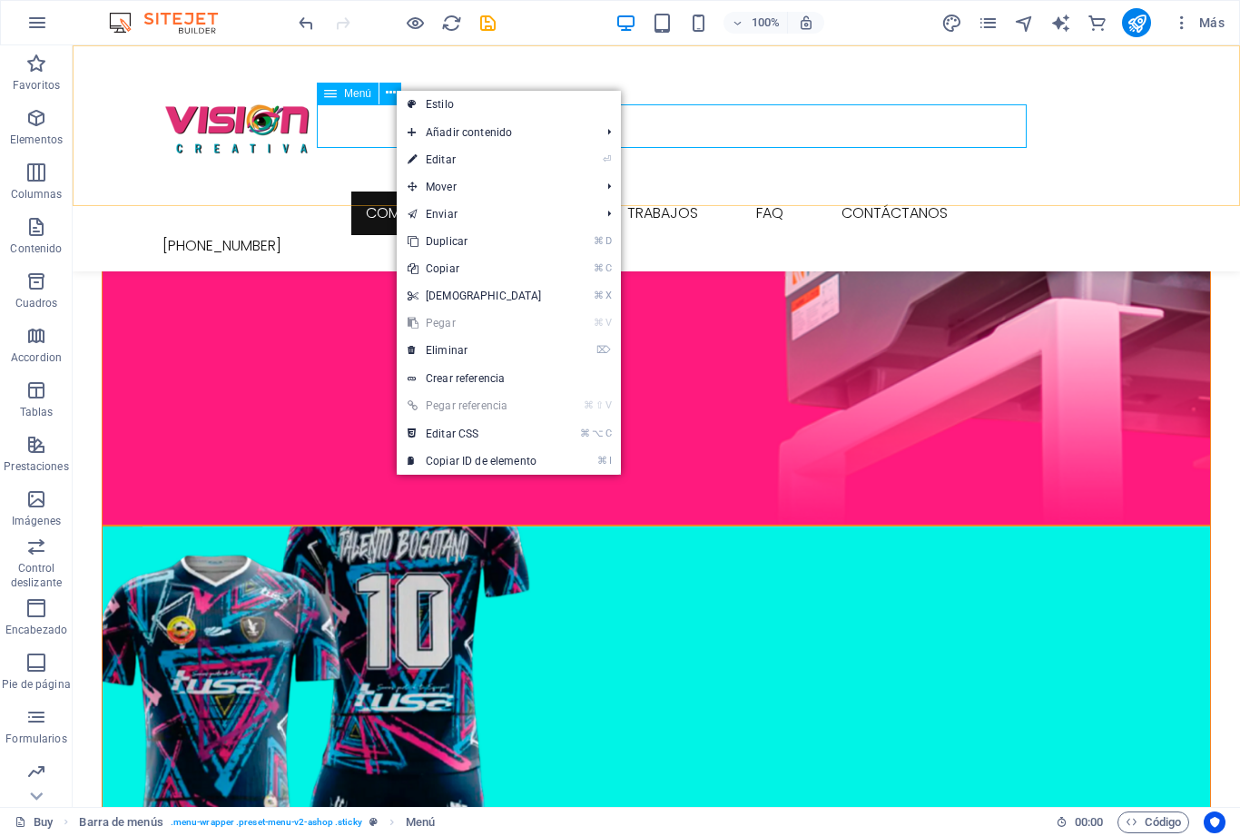
click at [344, 91] on span "Menú" at bounding box center [357, 93] width 27 height 11
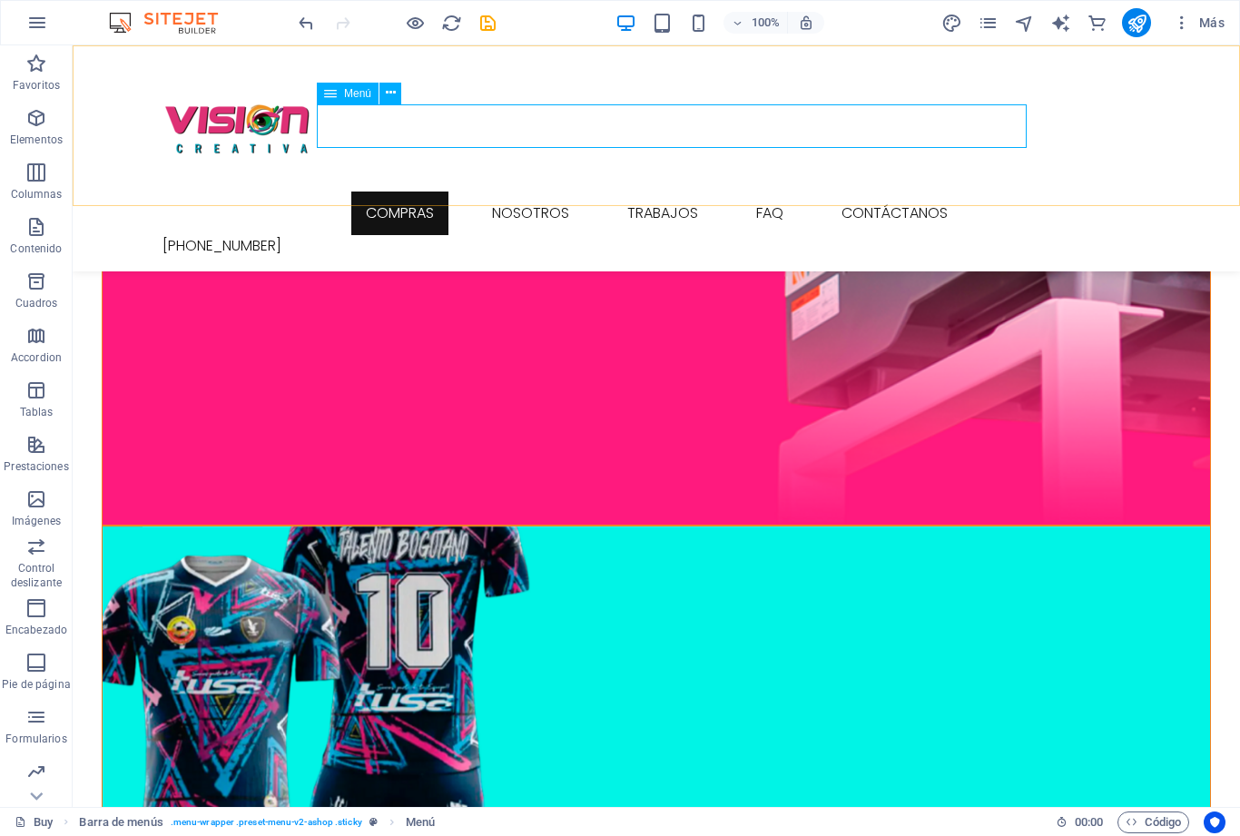
click at [335, 103] on icon at bounding box center [330, 94] width 13 height 22
select select
select select "1"
select select
select select "2"
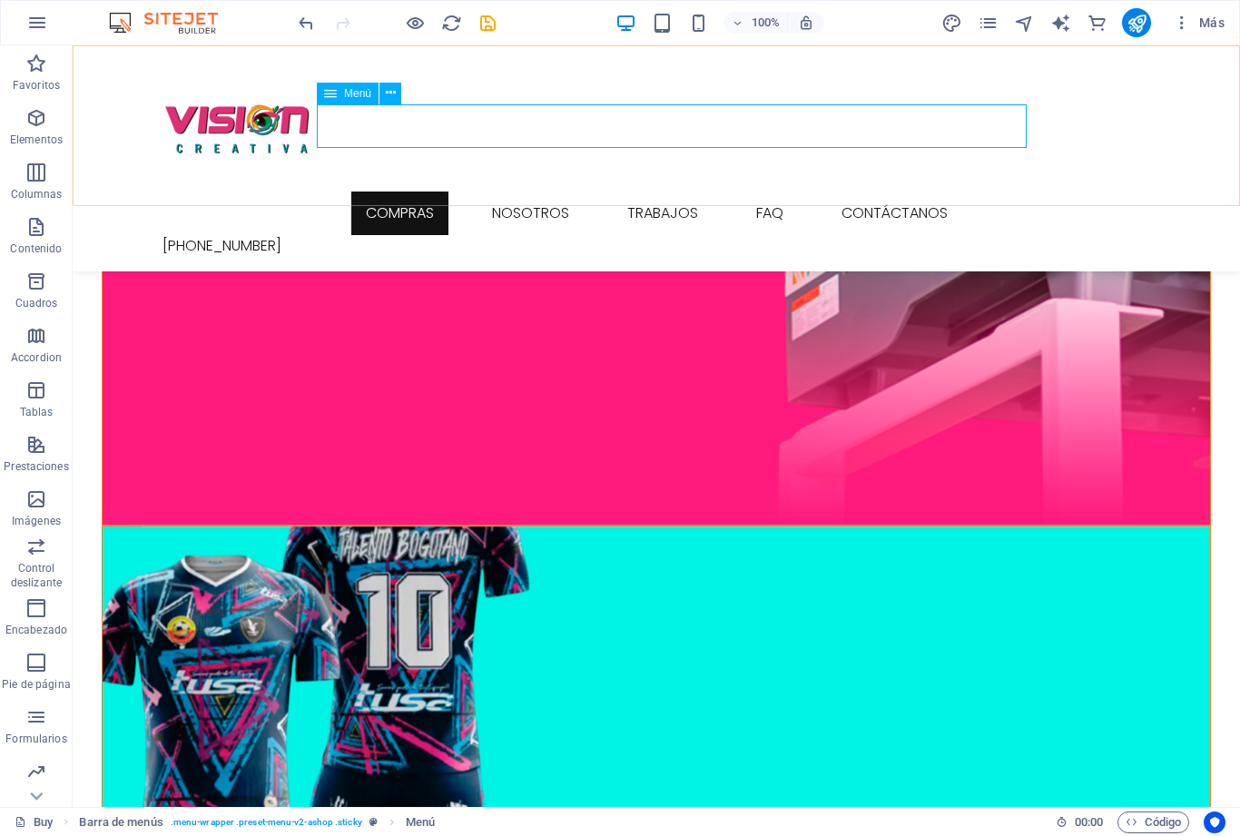
select select
select select "3"
select select
select select "4"
select select
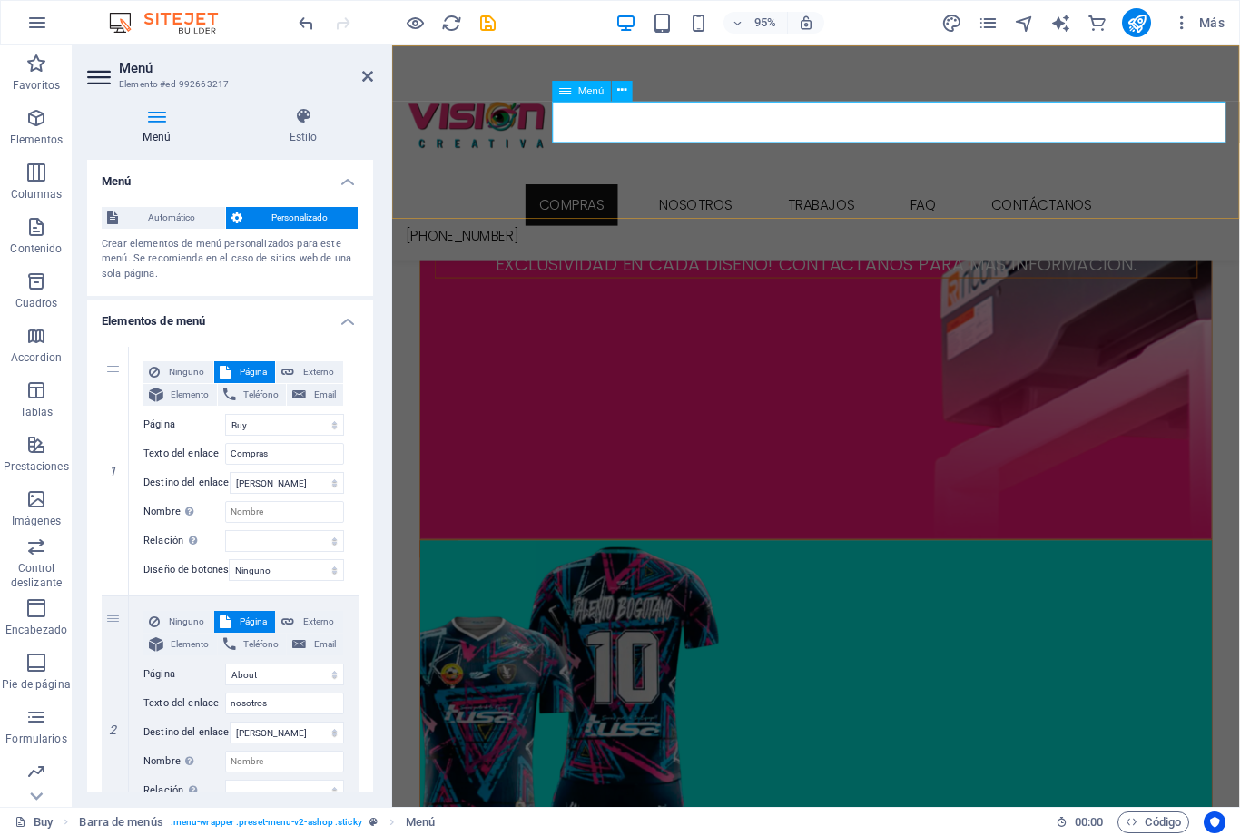
click at [801, 191] on nav "Compras nosotros trabajos FAQ contáctanos" at bounding box center [838, 213] width 863 height 44
click at [786, 191] on nav "Compras nosotros trabajos FAQ contáctanos" at bounding box center [838, 213] width 863 height 44
click at [790, 191] on nav "Compras nosotros trabajos FAQ contáctanos" at bounding box center [838, 213] width 863 height 44
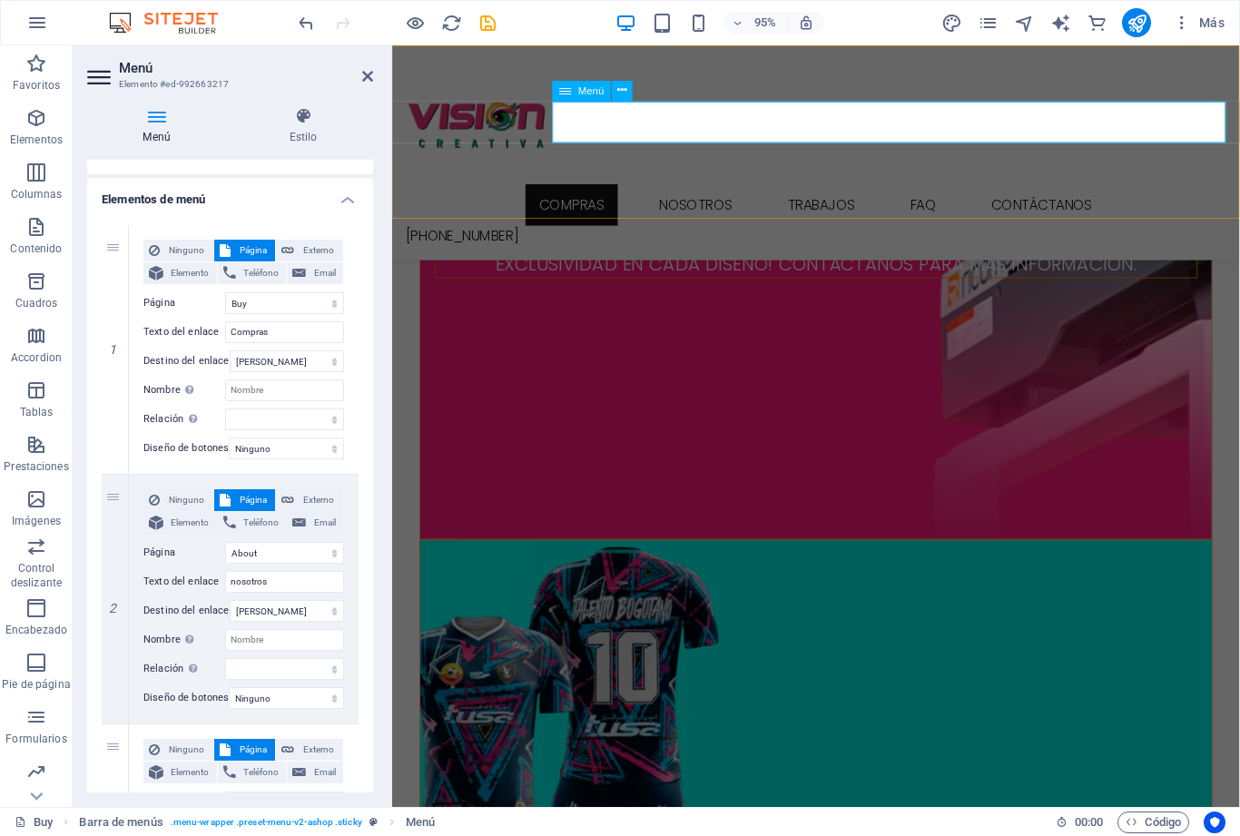
scroll to position [121, 0]
click at [315, 110] on icon at bounding box center [303, 116] width 140 height 18
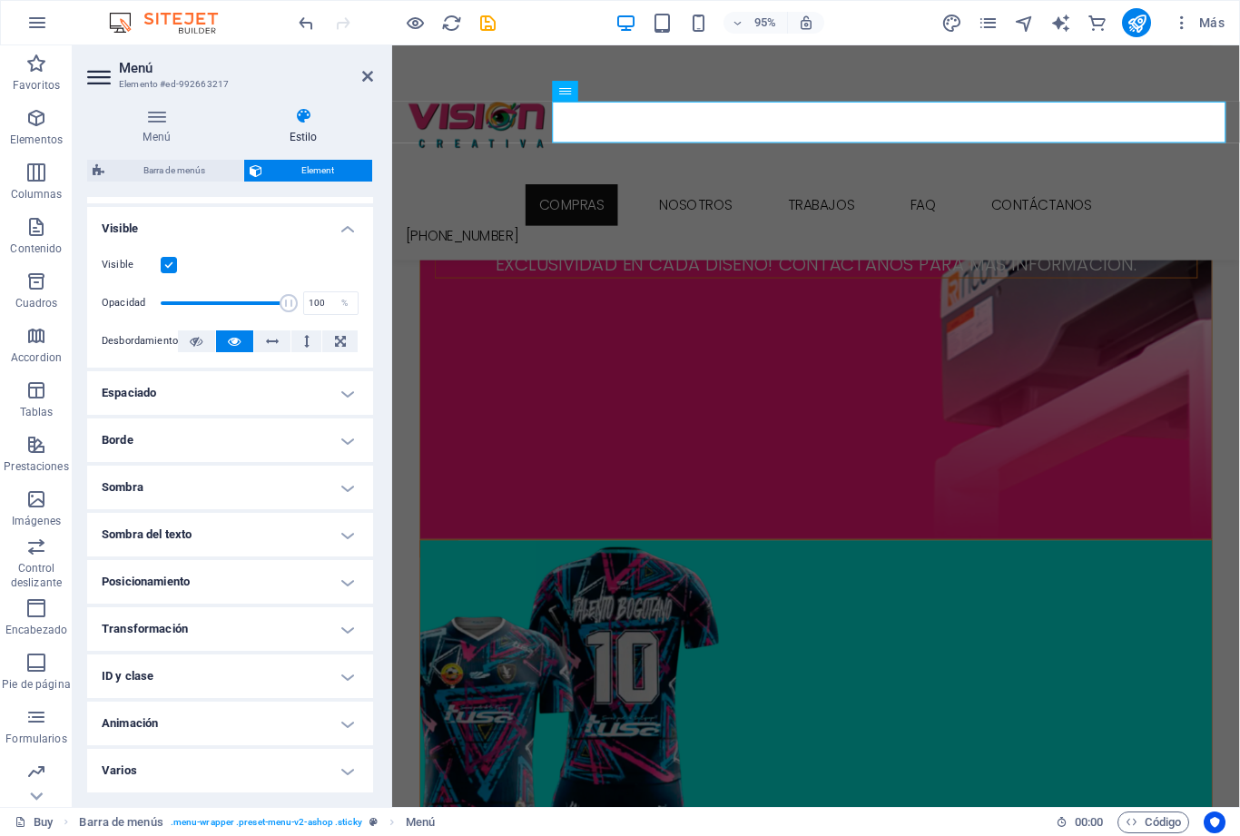
scroll to position [198, 0]
click at [354, 715] on h4 "Animación" at bounding box center [230, 725] width 286 height 44
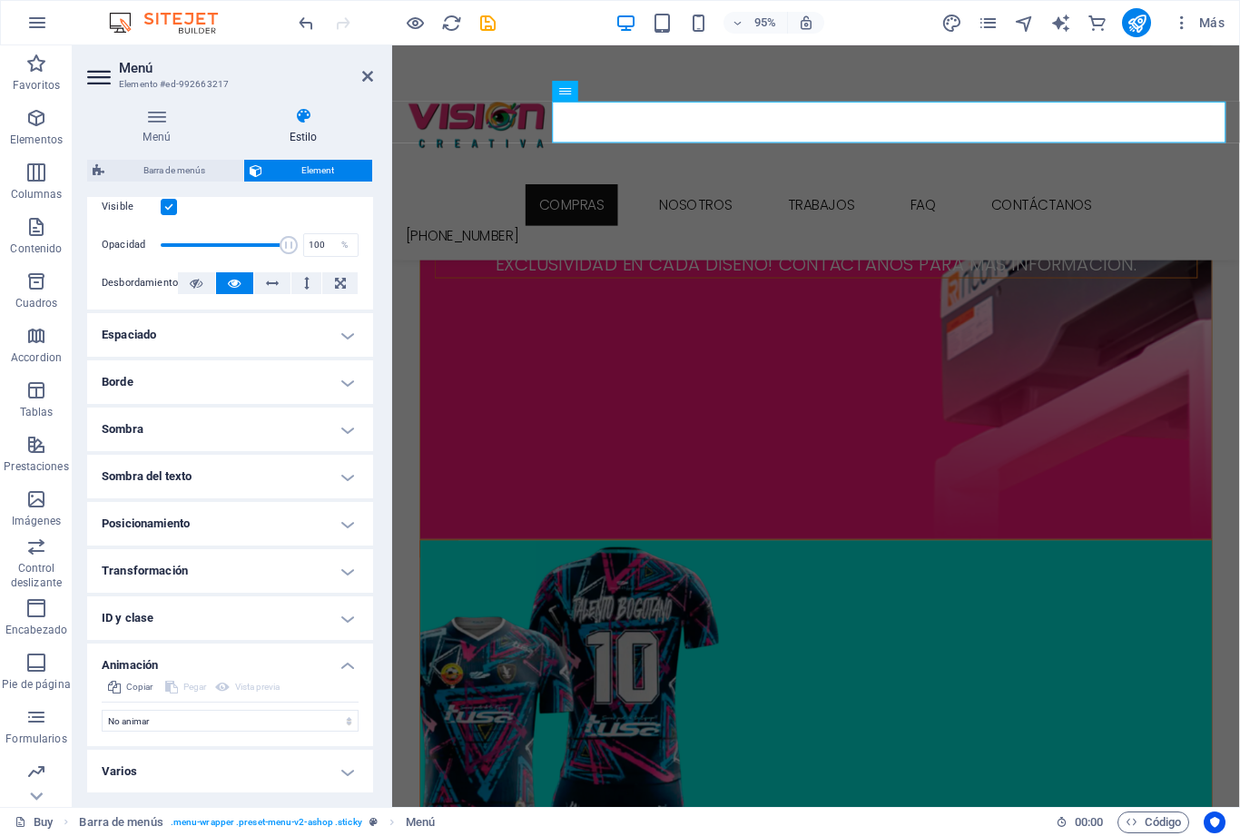
scroll to position [257, 0]
click at [371, 70] on icon at bounding box center [367, 76] width 11 height 15
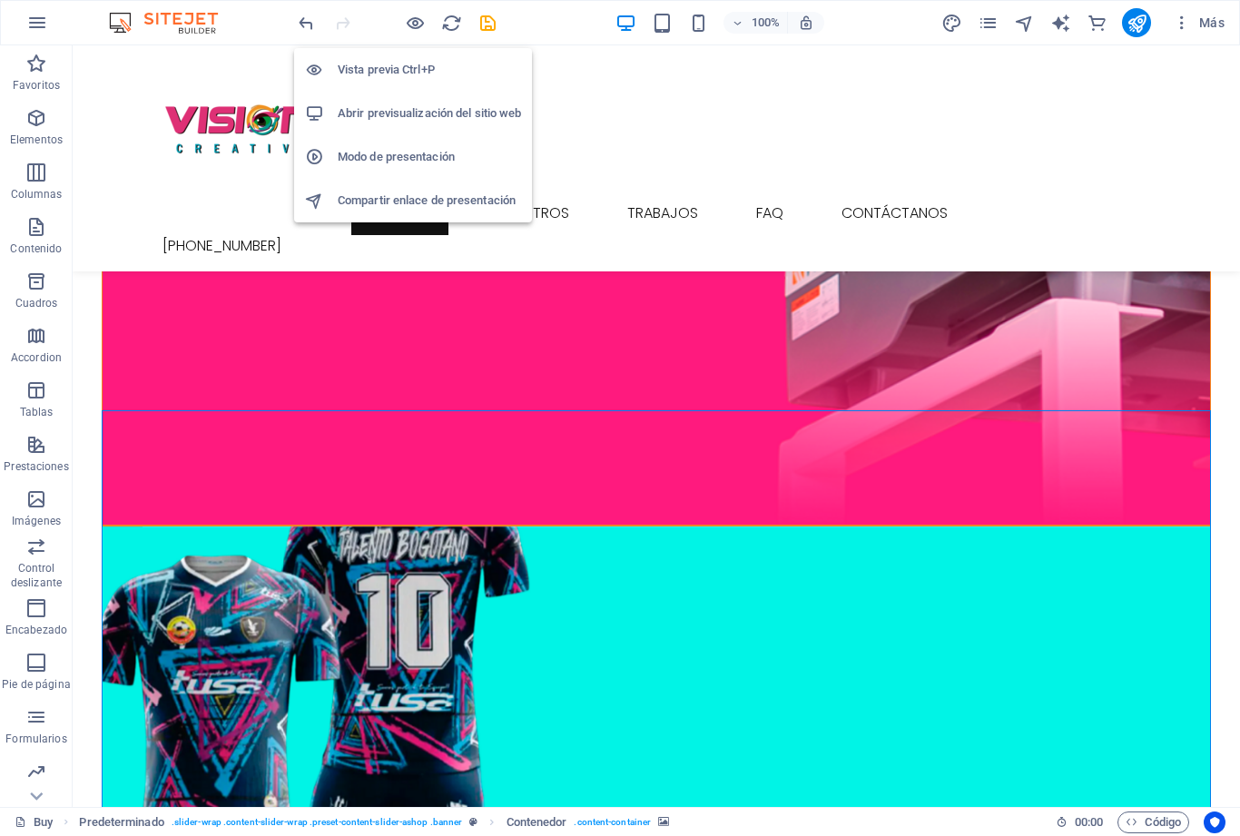
click at [489, 115] on h6 "Abrir previsualización del sitio web" at bounding box center [429, 114] width 183 height 22
click at [305, 15] on icon "undo" at bounding box center [306, 23] width 21 height 21
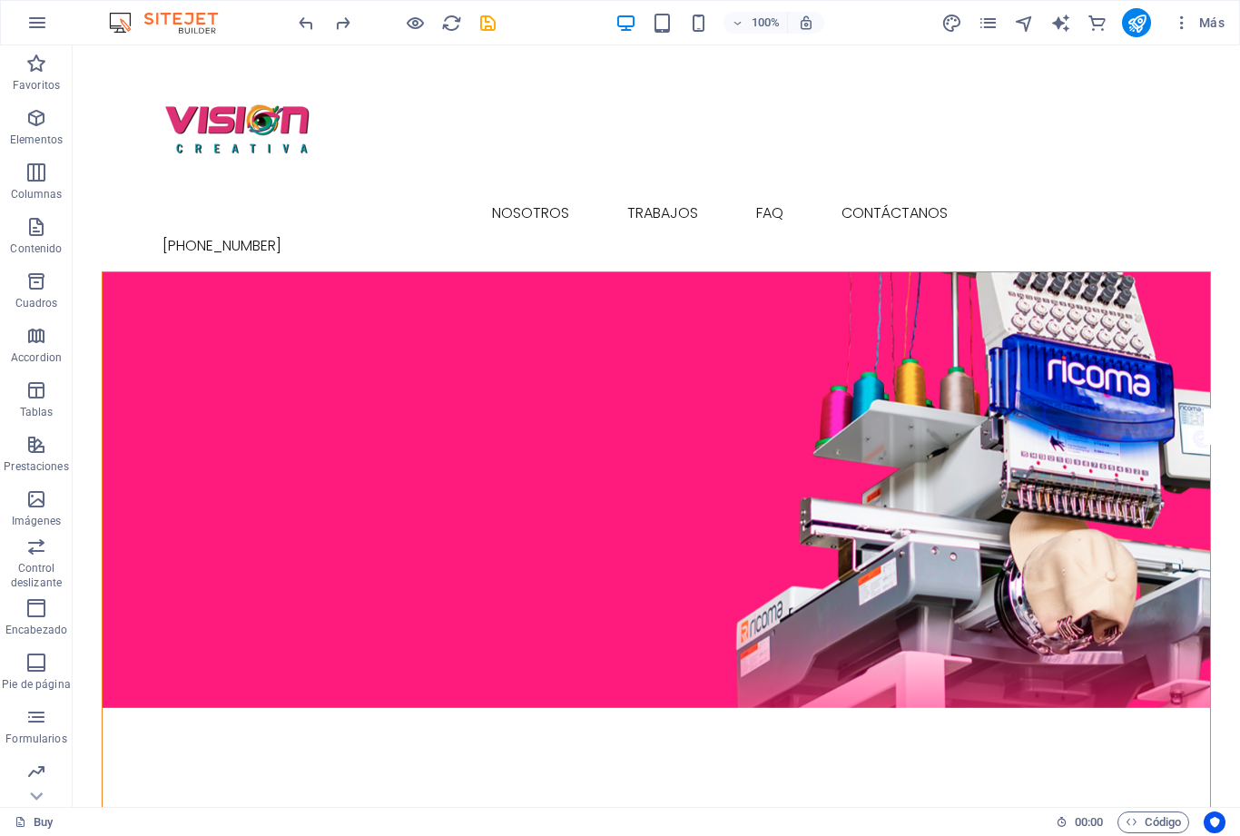
scroll to position [0, 0]
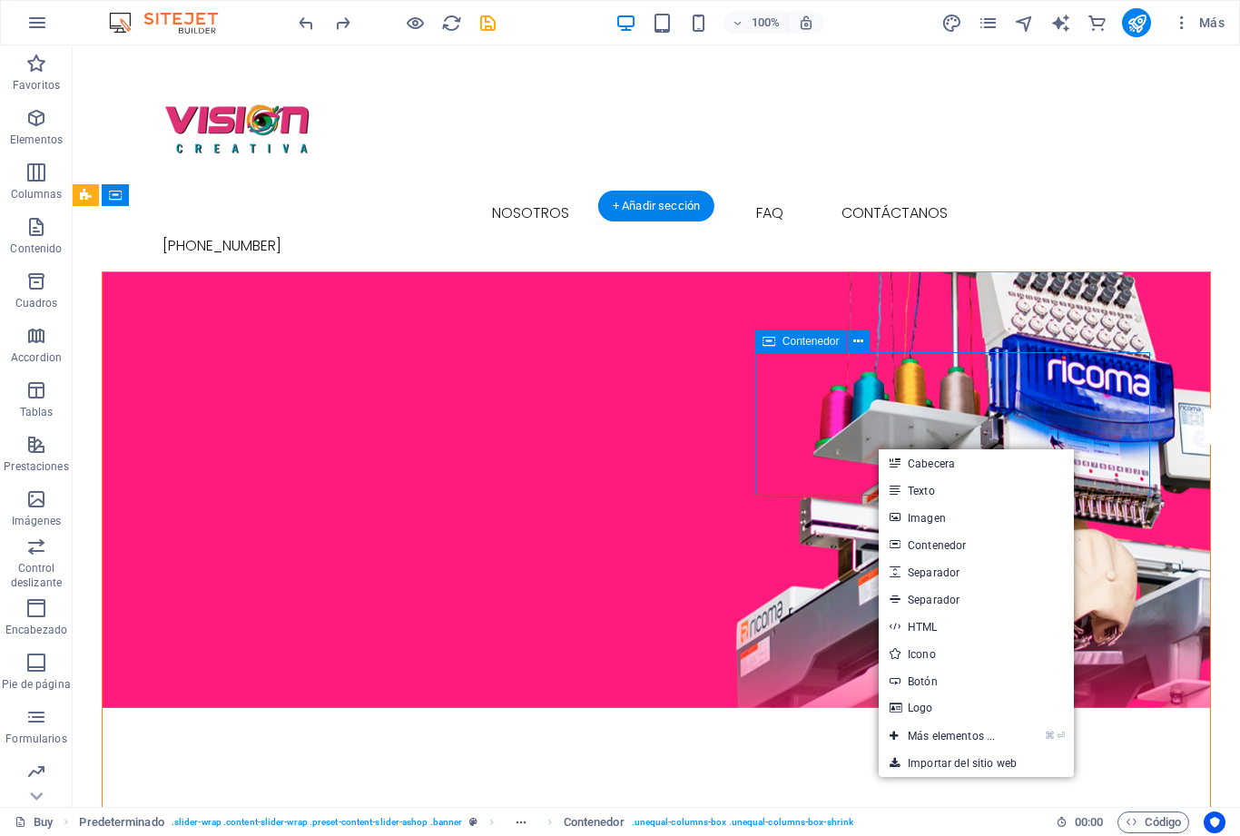
click at [316, 13] on icon "undo" at bounding box center [306, 23] width 21 height 21
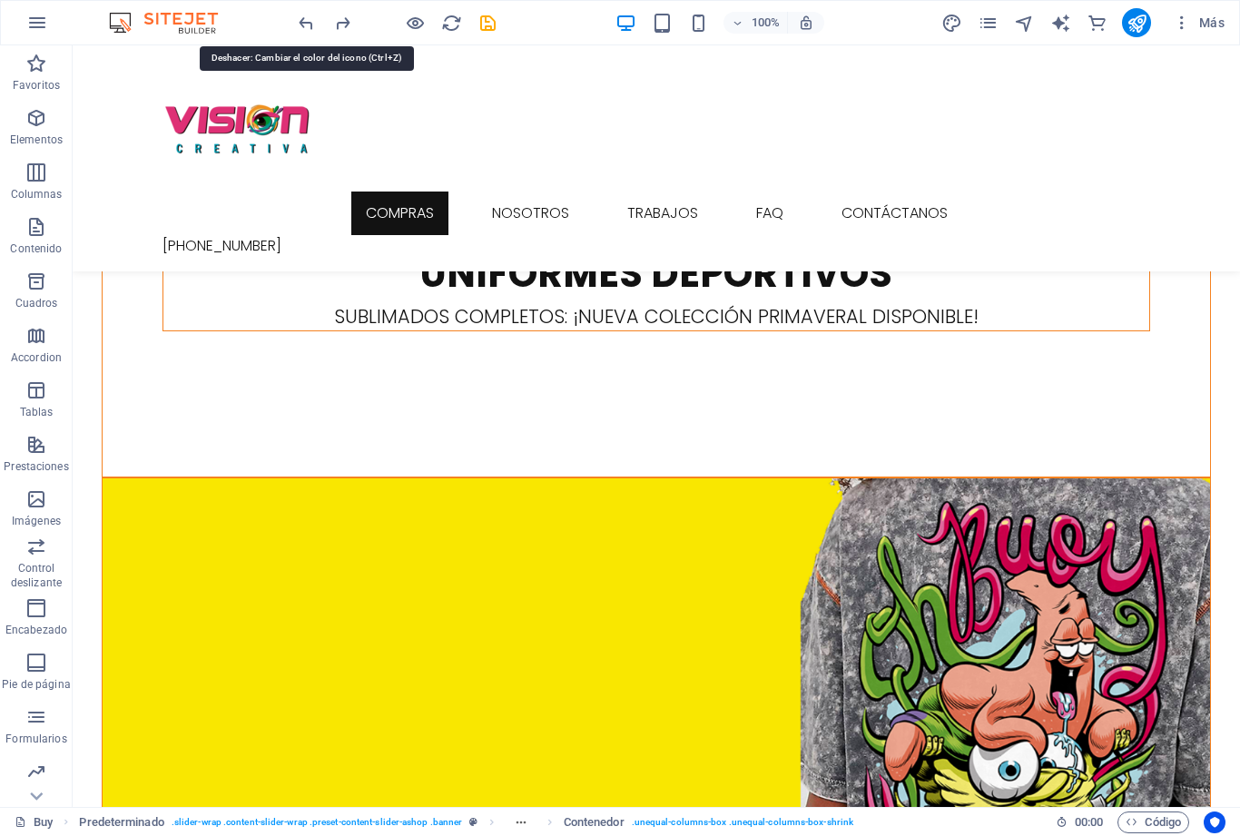
scroll to position [1644, 0]
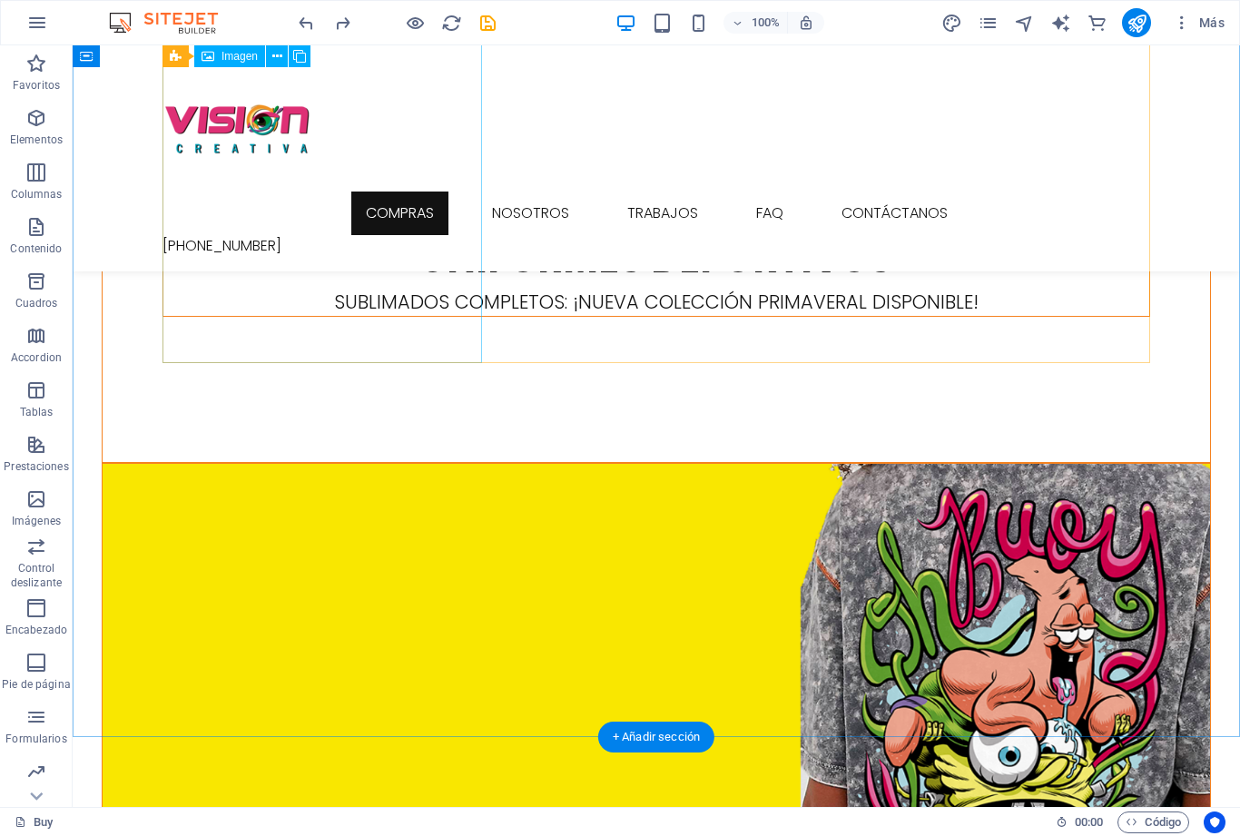
select select "2"
select select
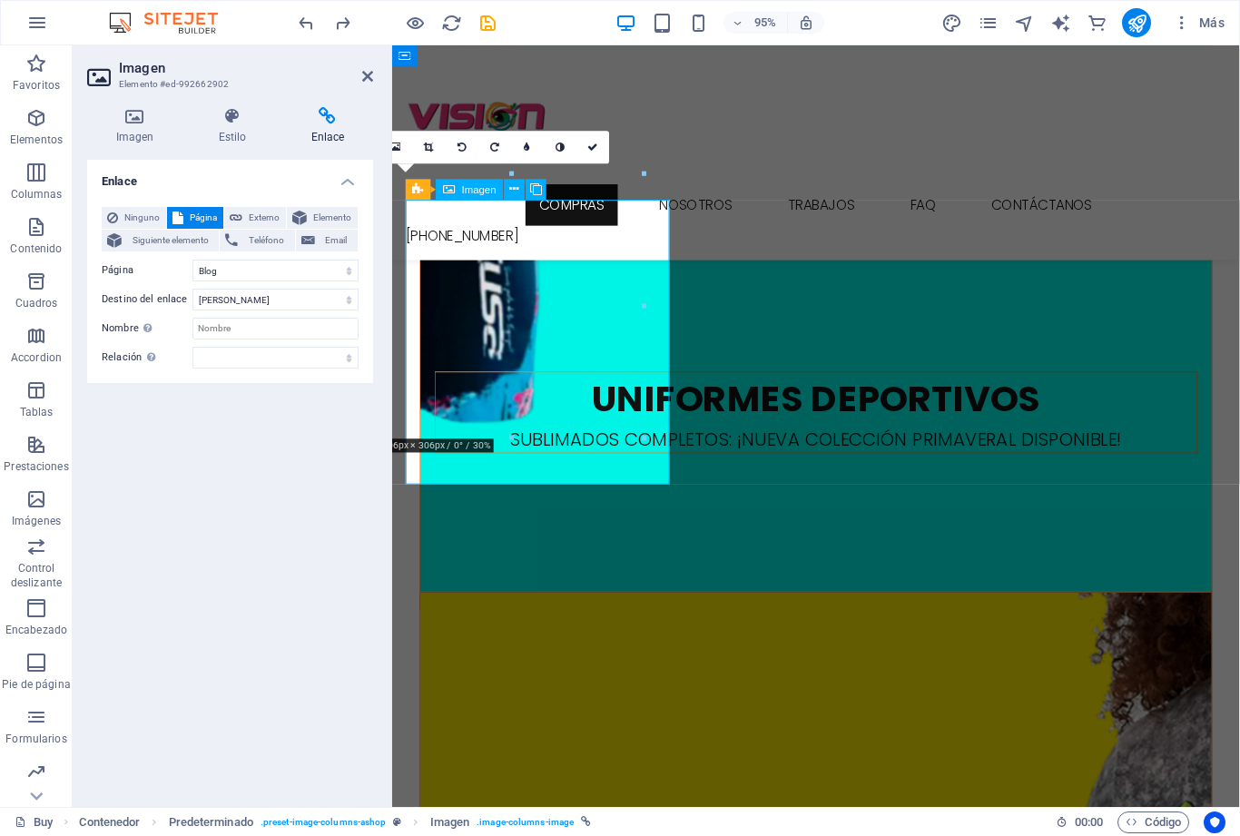
scroll to position [1556, 0]
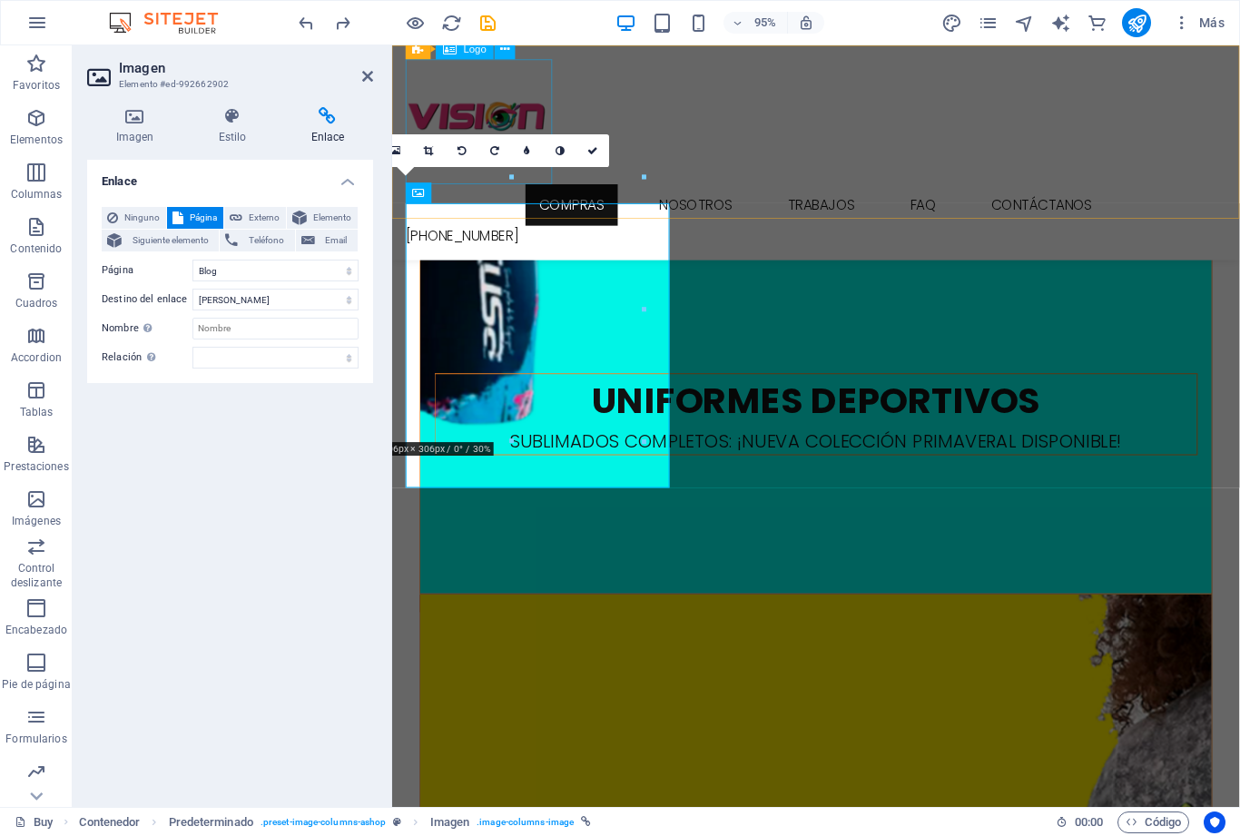
click at [443, 145] on link at bounding box center [429, 150] width 33 height 33
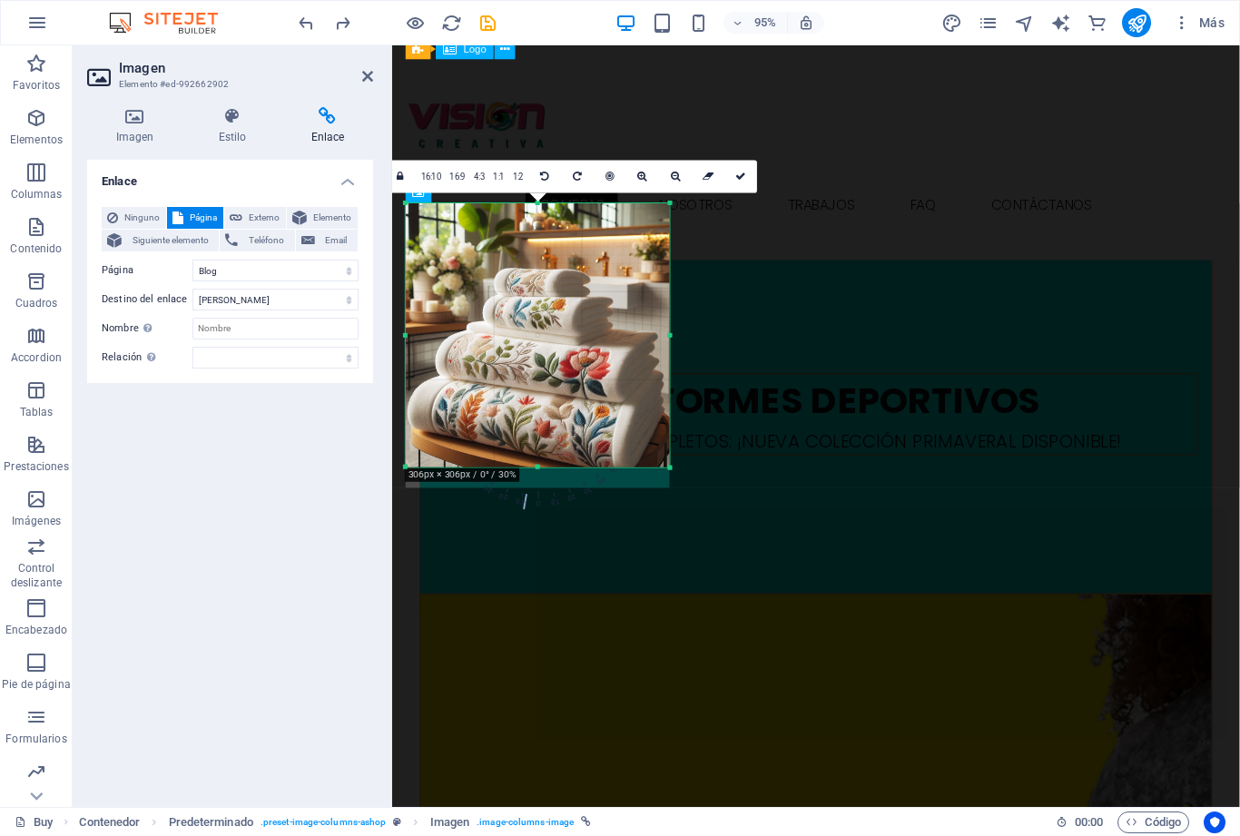
click at [611, 403] on div at bounding box center [538, 335] width 264 height 264
click at [552, 469] on div at bounding box center [538, 468] width 264 height 6
click at [547, 461] on div at bounding box center [538, 335] width 264 height 264
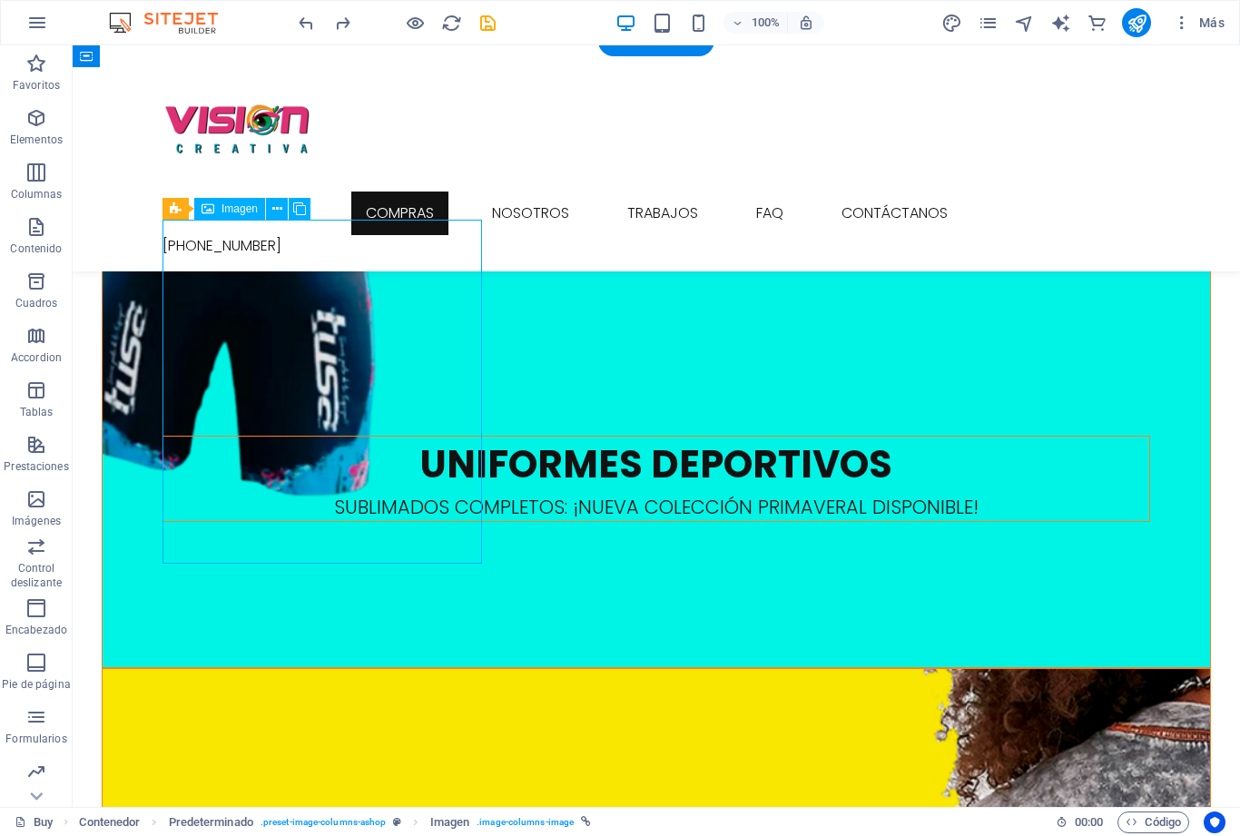
scroll to position [1426, 0]
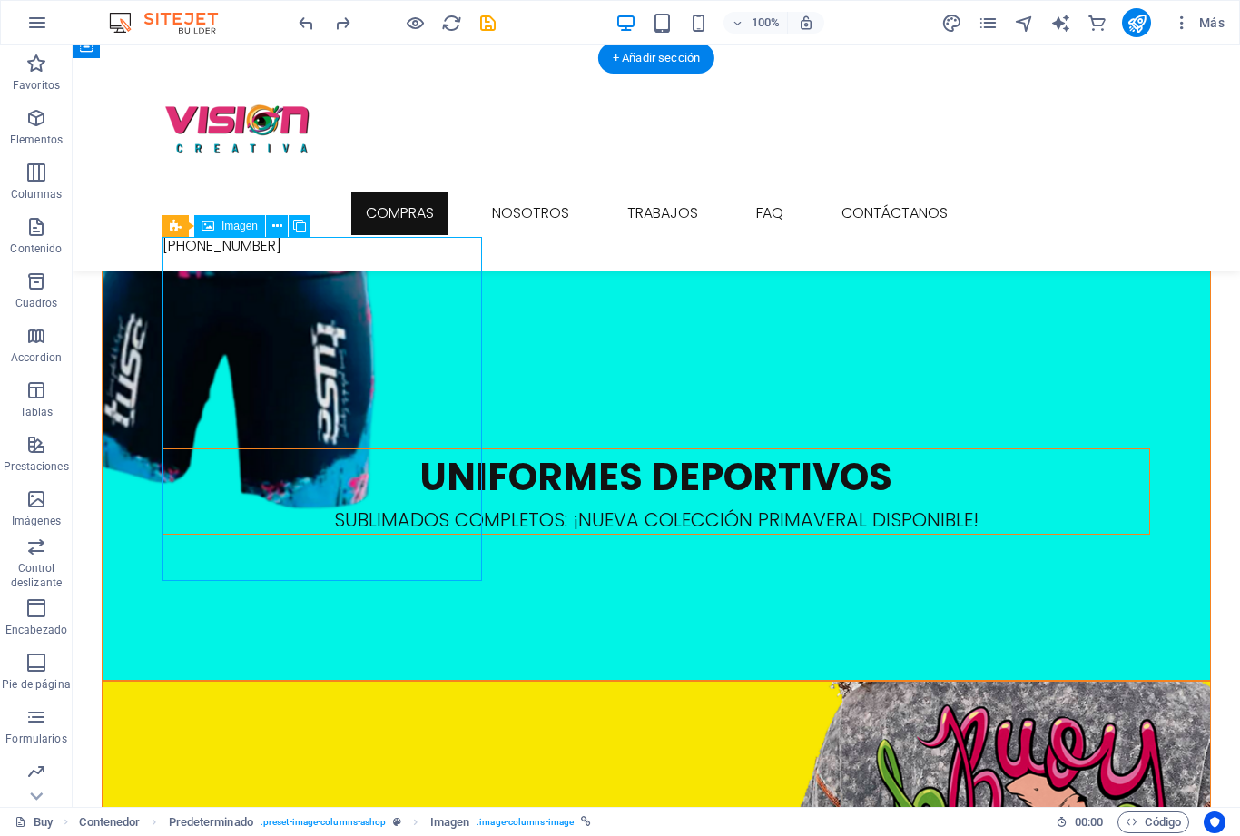
select select "2"
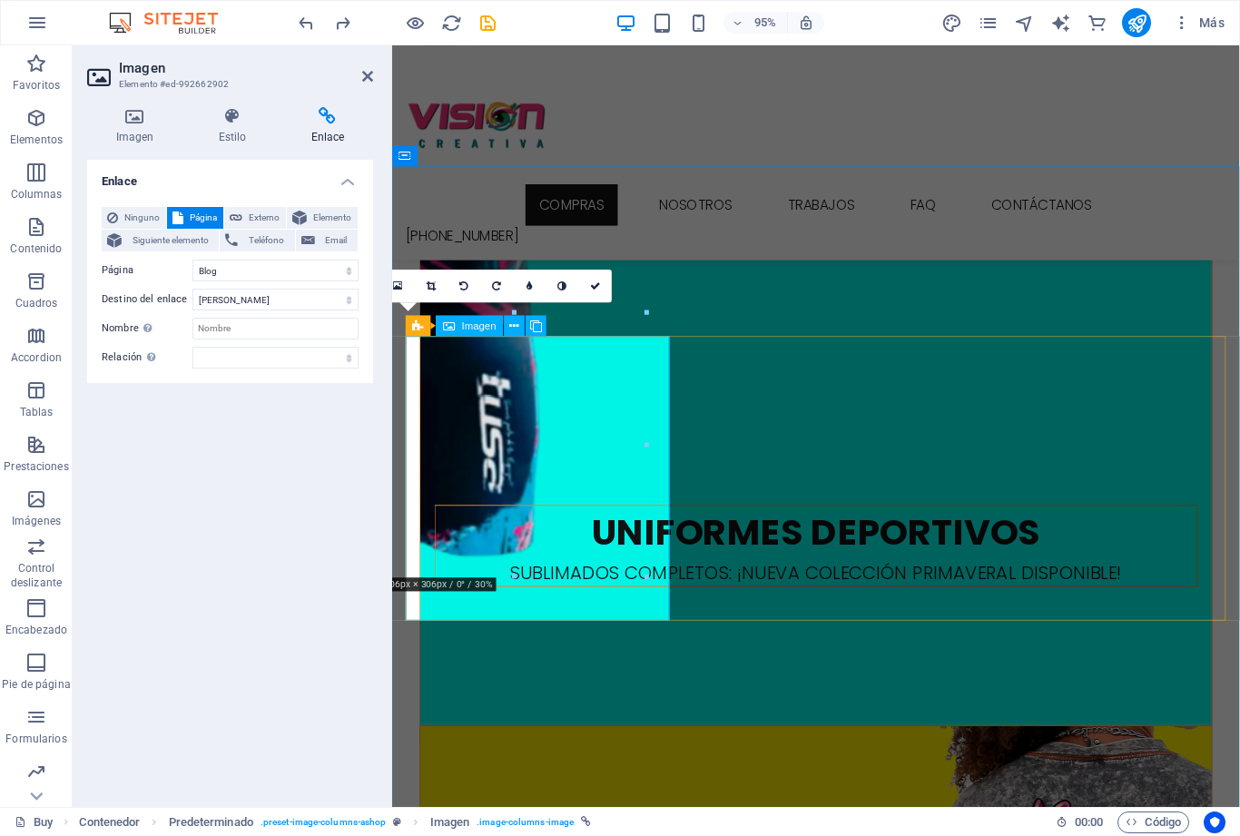
scroll to position [1417, 0]
click at [256, 227] on span "Externo" at bounding box center [264, 218] width 33 height 22
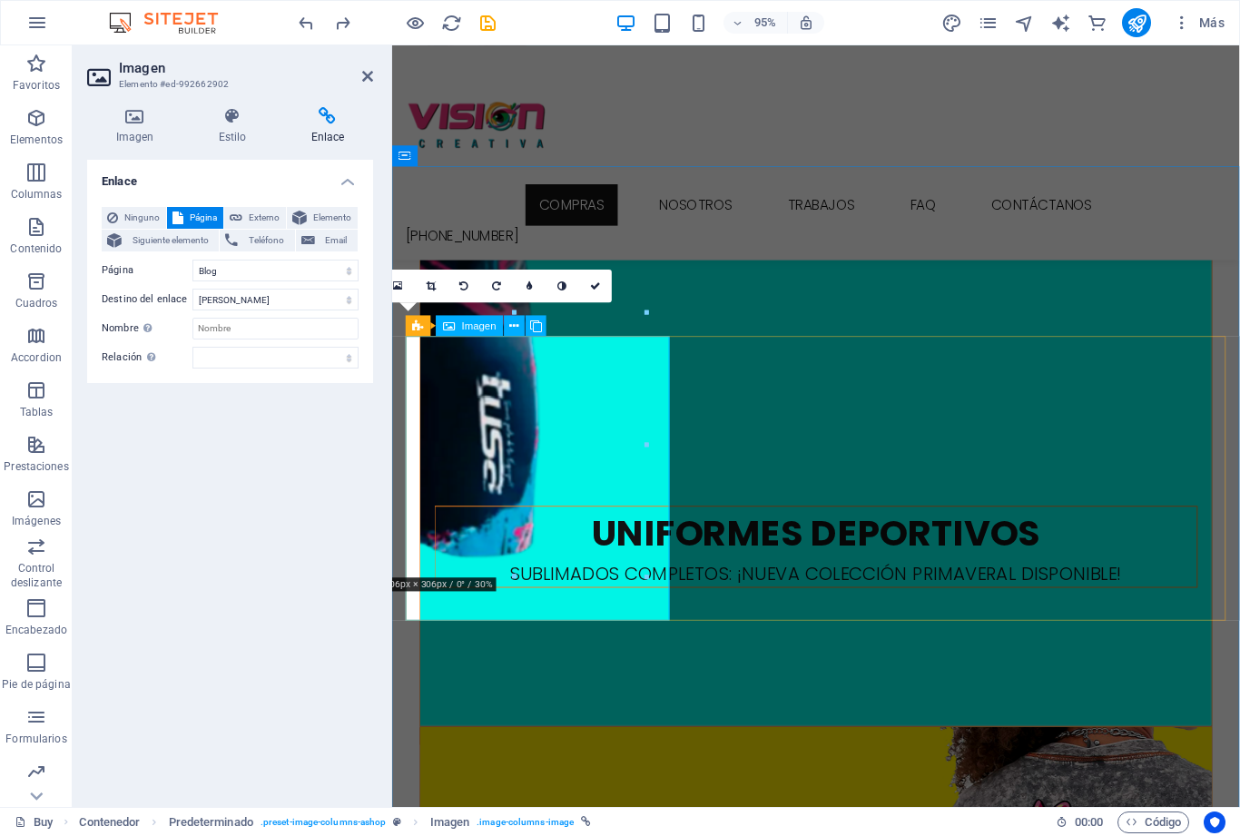
select select "blank"
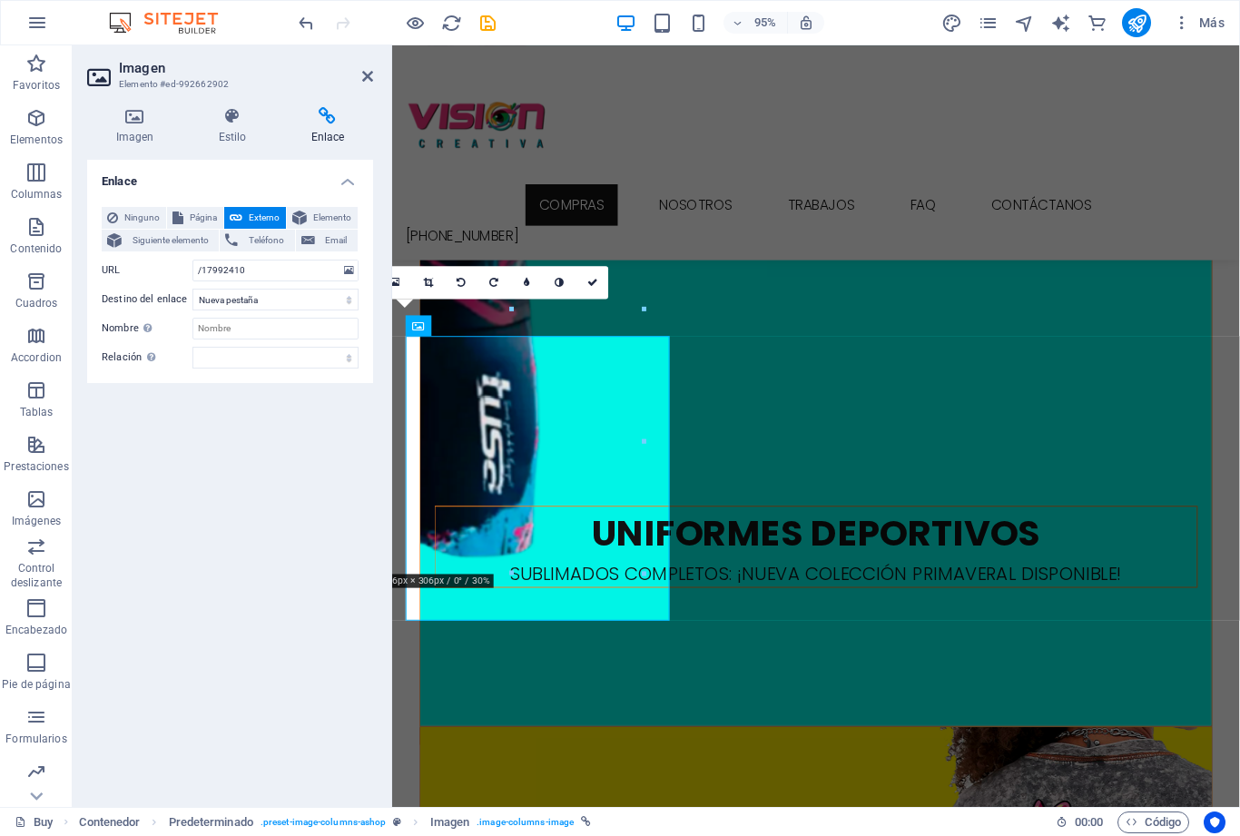
click at [191, 227] on span "Página" at bounding box center [203, 218] width 29 height 22
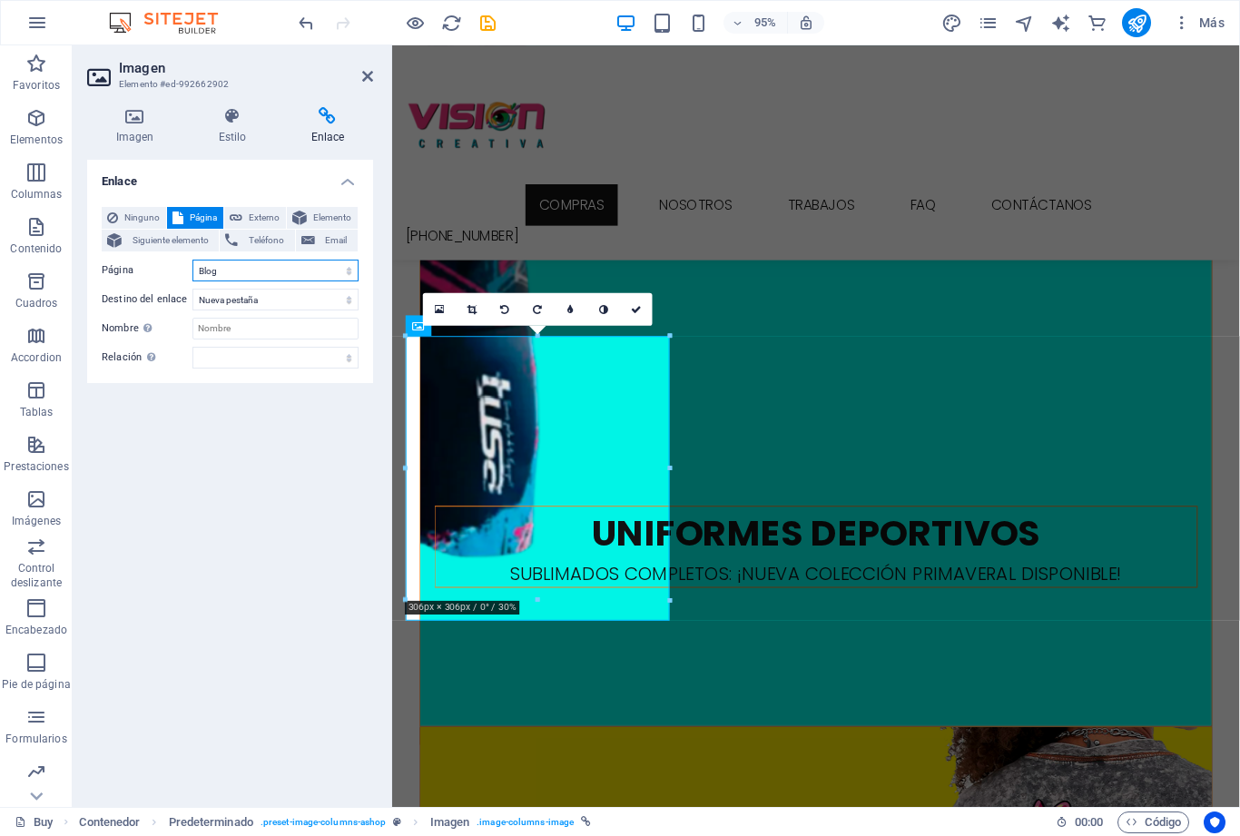
select select
click at [216, 123] on icon at bounding box center [232, 116] width 85 height 18
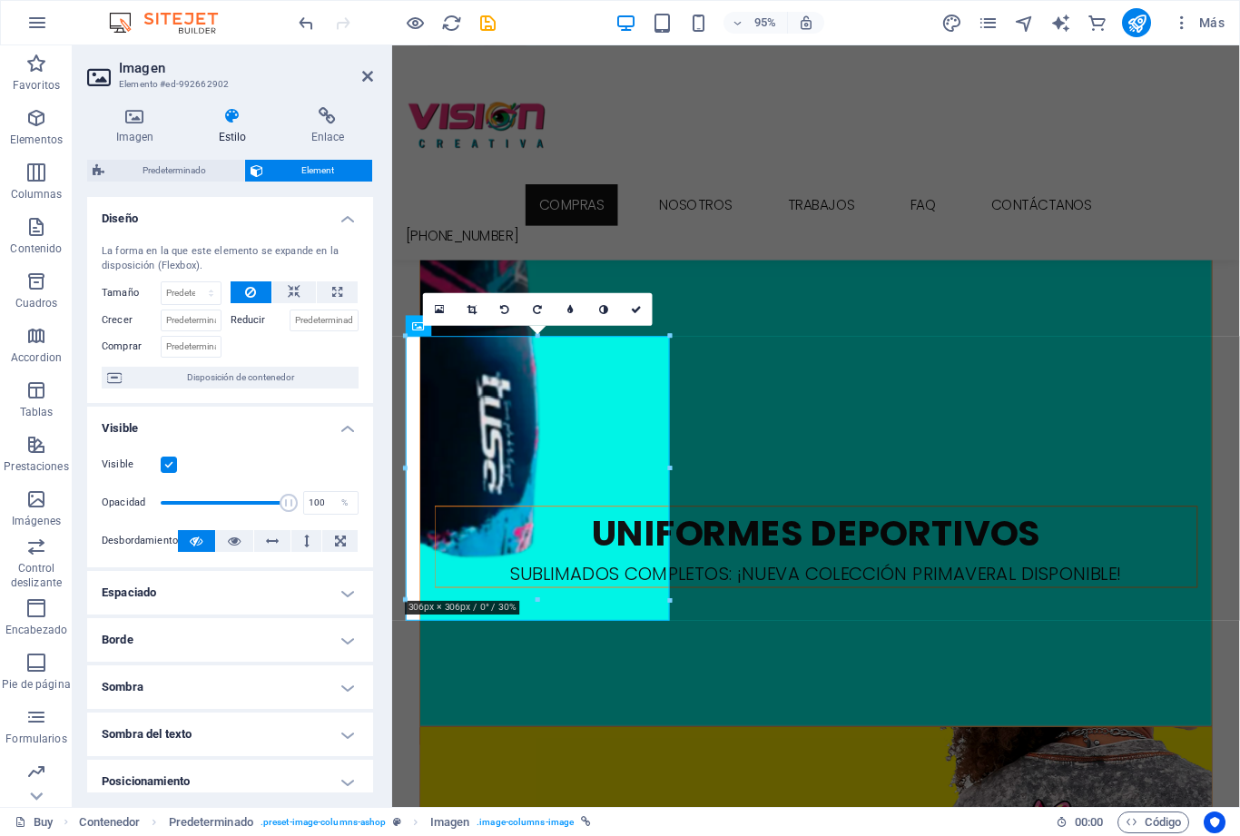
click at [127, 123] on icon at bounding box center [134, 116] width 95 height 18
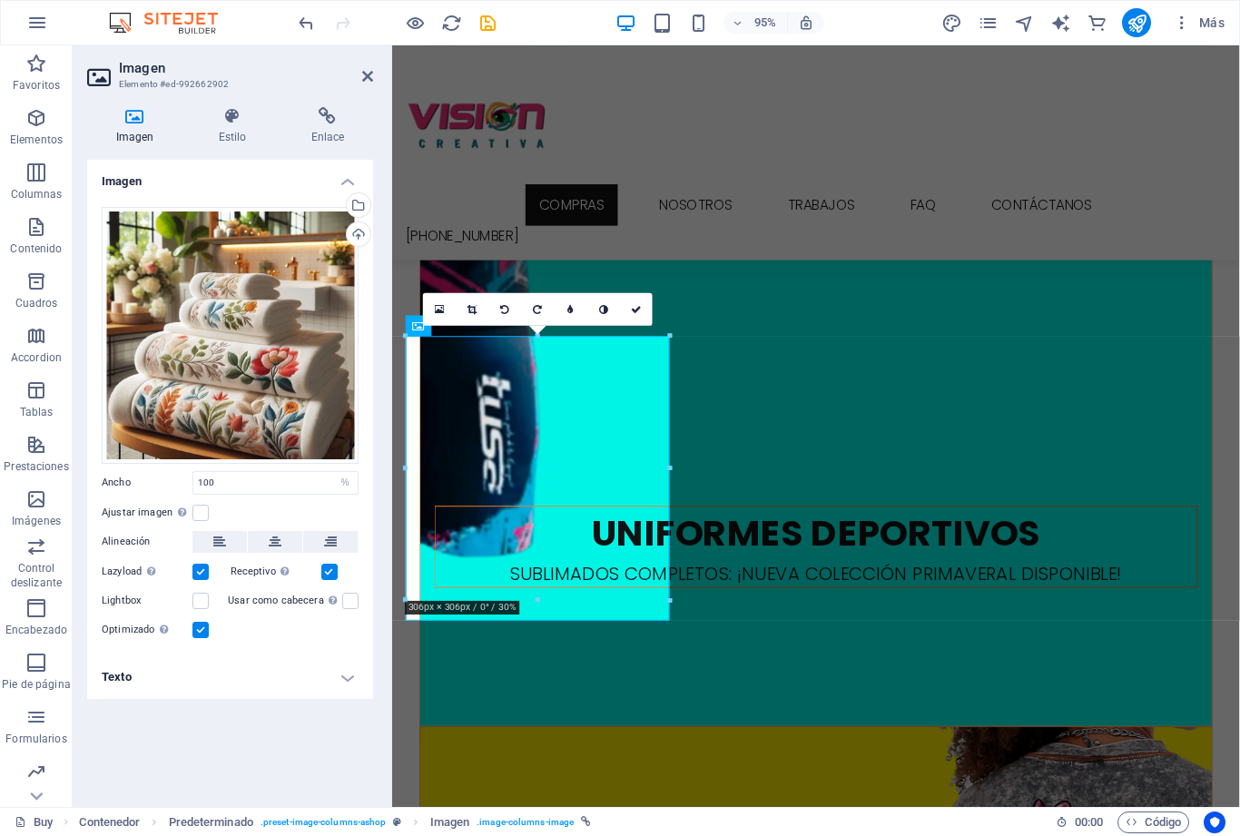
click at [365, 71] on icon at bounding box center [367, 76] width 11 height 15
